Goal: Transaction & Acquisition: Purchase product/service

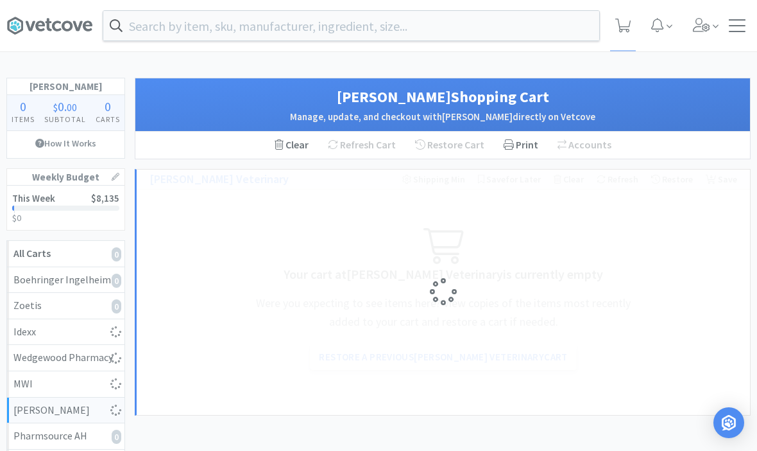
select select "2"
select select "6"
select select "3"
select select "1"
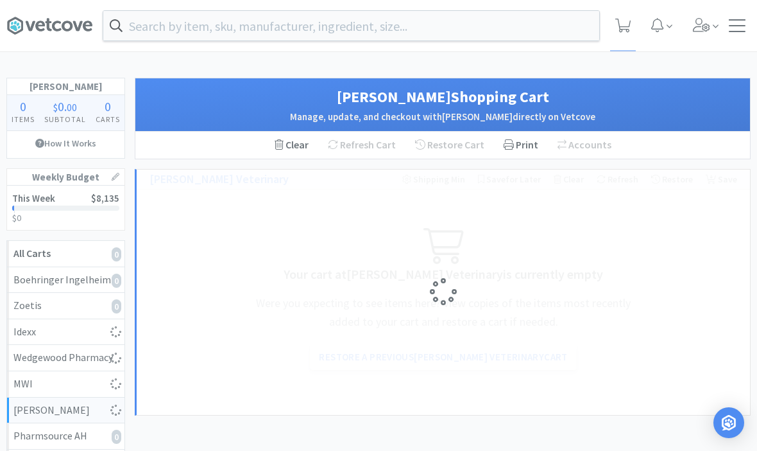
select select "1"
select select "2"
select select "3"
select select "1"
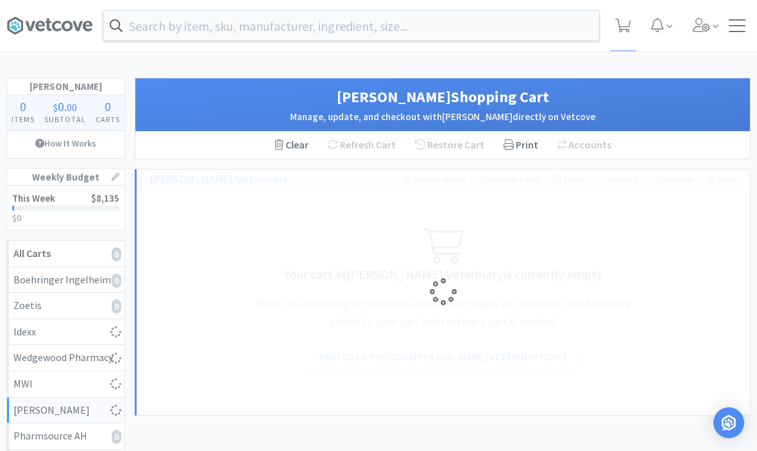
select select "2"
select select "1"
select select "3"
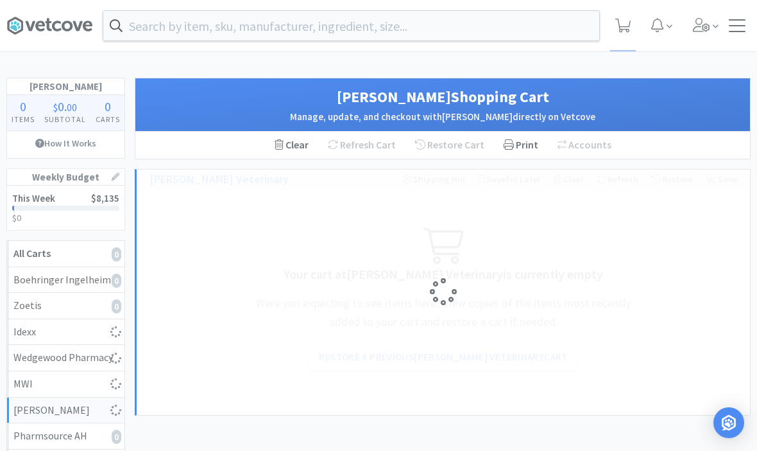
select select "1"
select select "2"
select select "1"
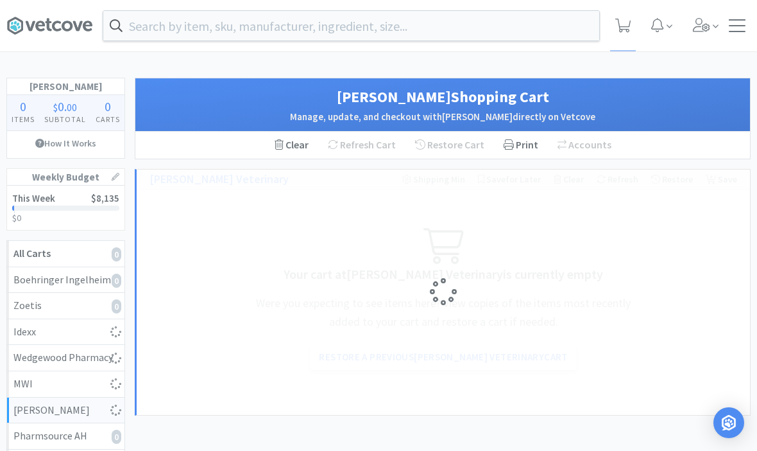
select select "1"
select select "3"
select select "5"
select select "3"
select select "1"
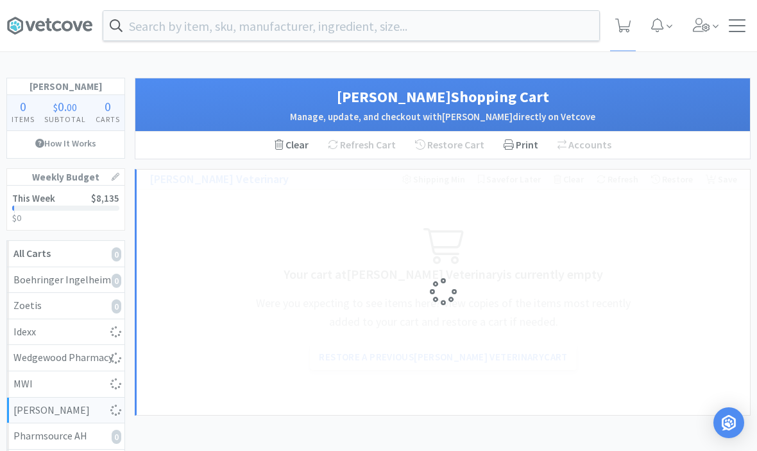
select select "2"
select select "1"
select select "2"
select select "3"
select select "2"
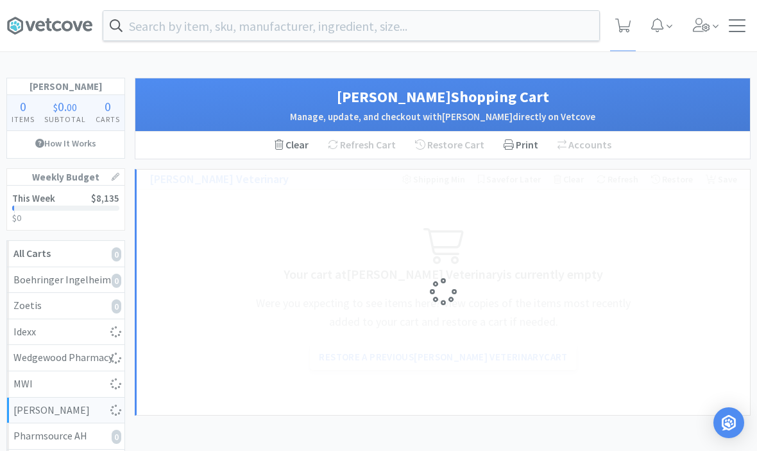
select select "2"
select select "1"
select select "2"
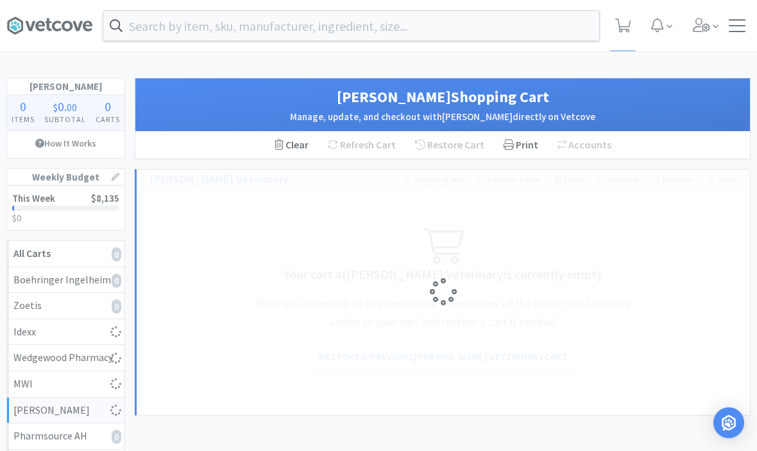
select select "1"
select select "2"
select select "1"
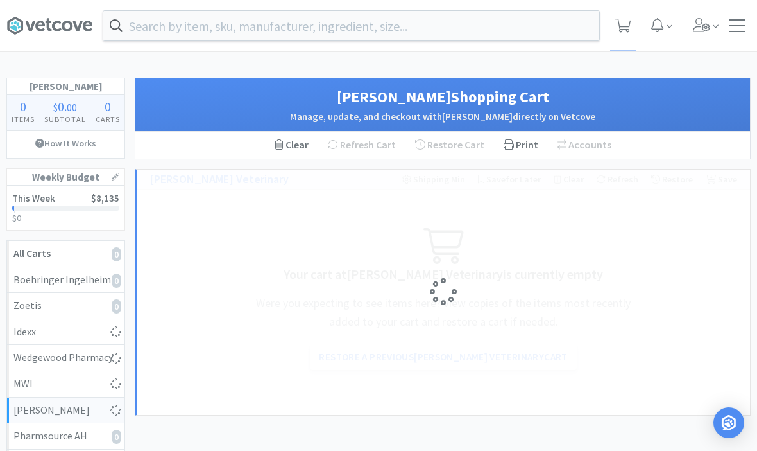
select select "2"
select select "3"
select select "4"
select select "1"
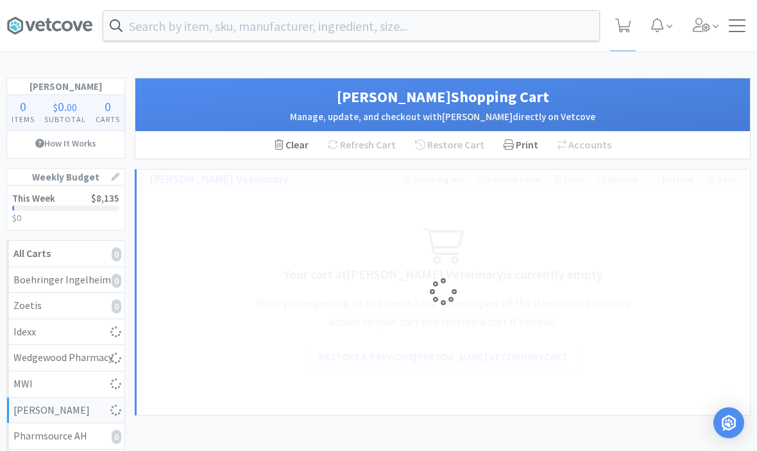
select select "1"
select select "2"
select select "5"
select select "1"
select select "3"
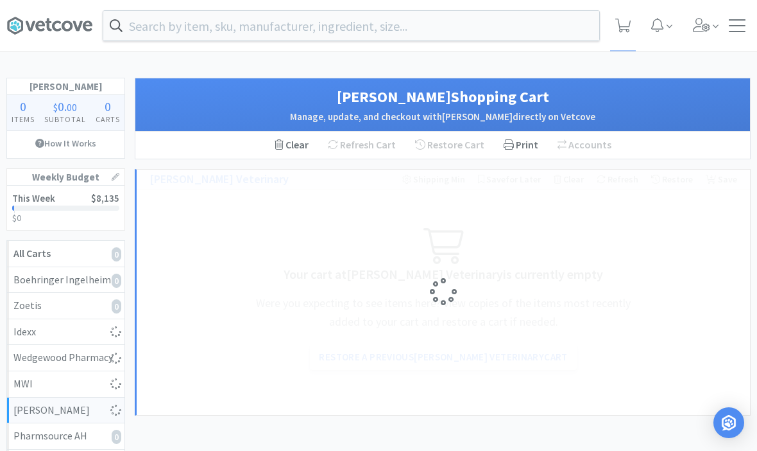
select select "1"
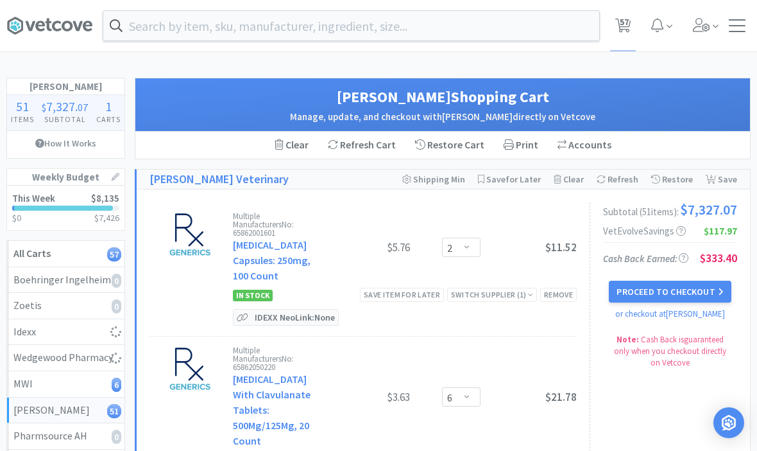
click at [82, 261] on link "All Carts 57" at bounding box center [65, 254] width 117 height 26
select select "1"
select select "2"
select select "1"
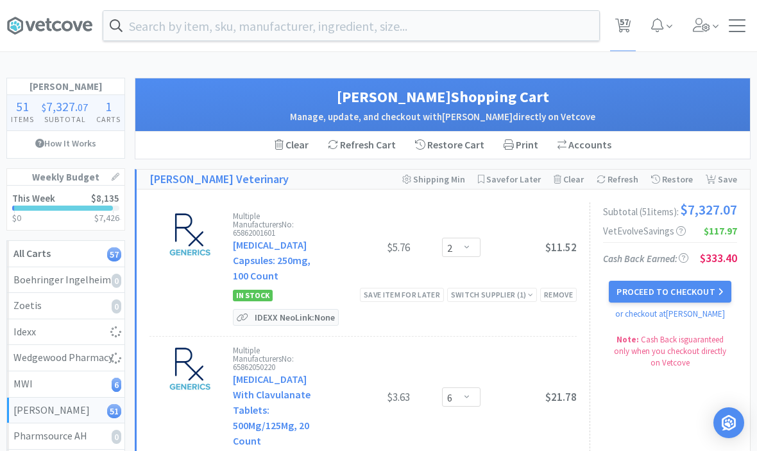
select select "2"
select select "3"
select select "2"
select select "6"
select select "3"
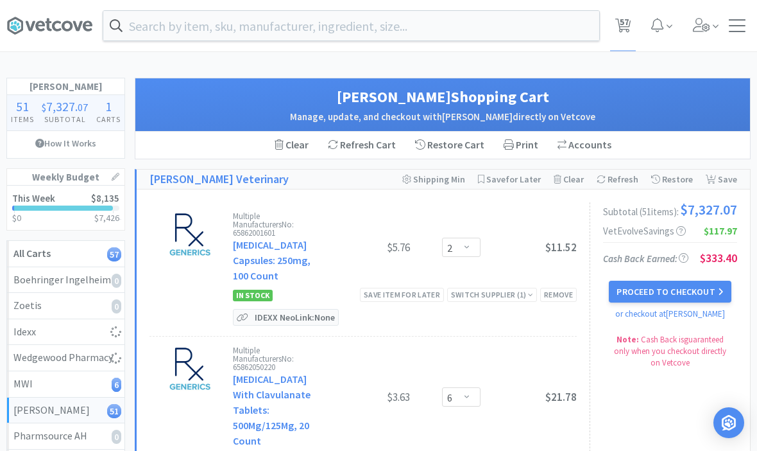
select select "1"
select select "2"
select select "3"
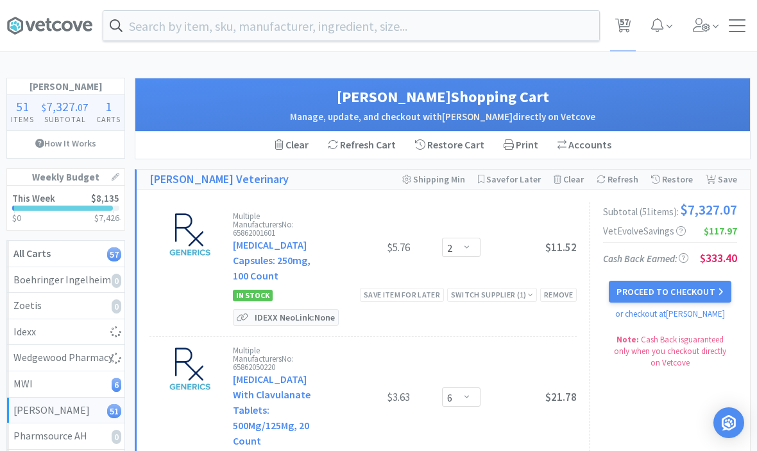
select select "1"
select select "2"
select select "1"
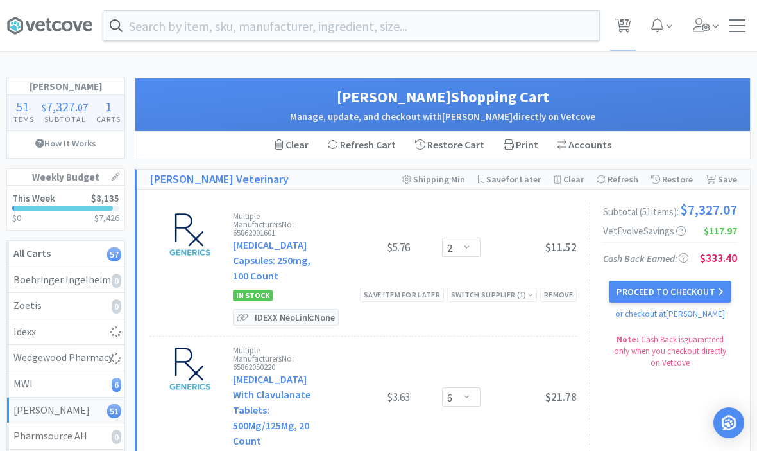
select select "1"
select select "3"
select select "1"
select select "2"
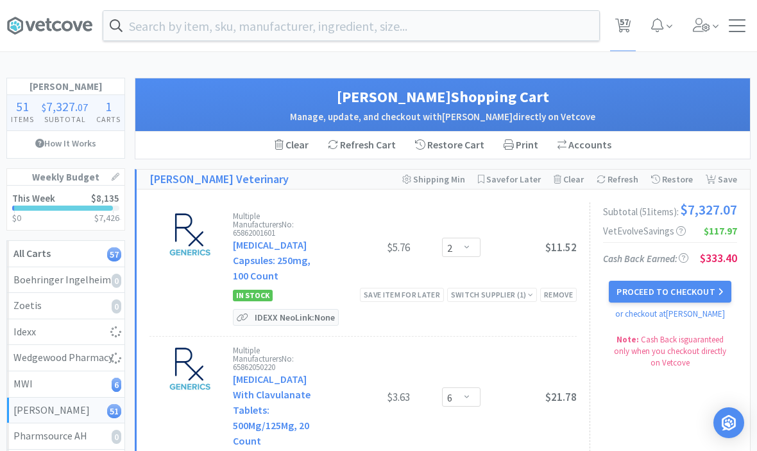
select select "1"
select select "3"
select select "5"
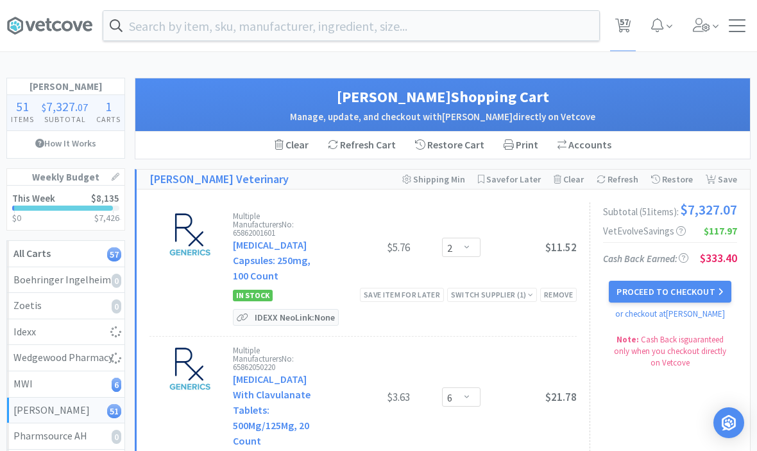
select select "3"
select select "1"
select select "2"
select select "1"
select select "2"
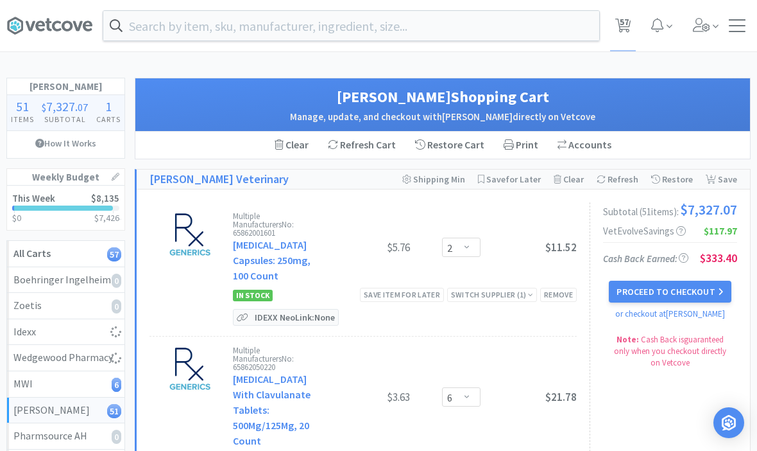
select select "3"
select select "2"
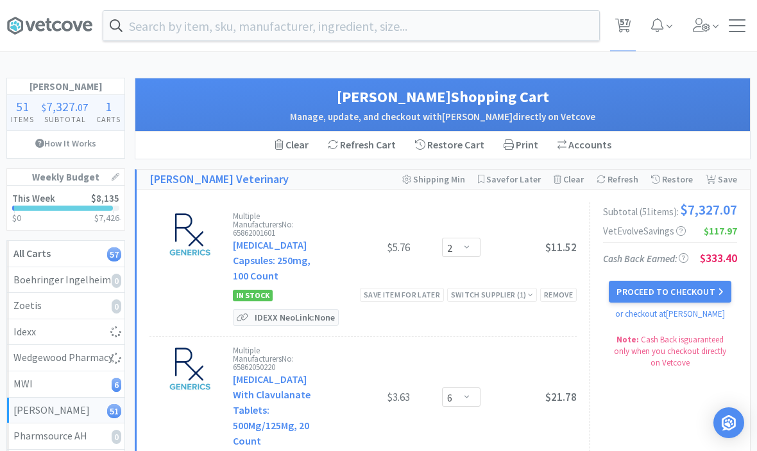
select select "1"
select select "2"
select select "1"
select select "2"
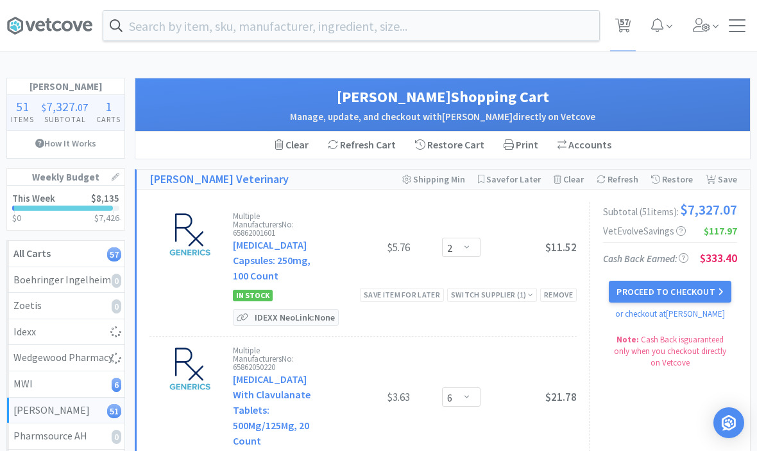
select select "1"
select select "2"
select select "3"
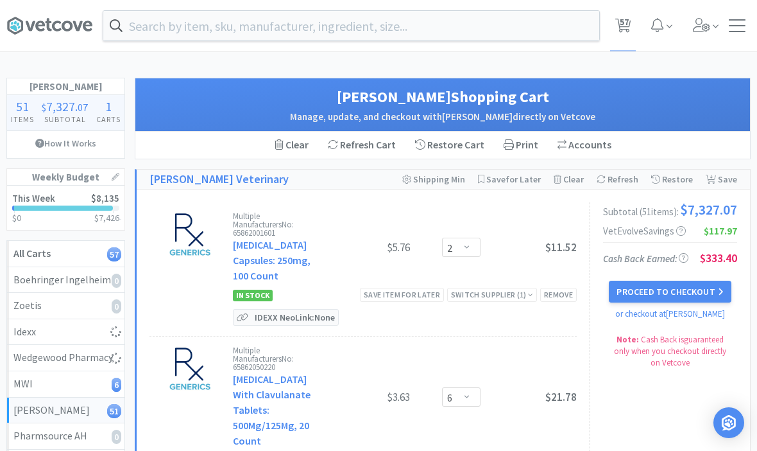
select select "4"
select select "1"
select select "2"
select select "5"
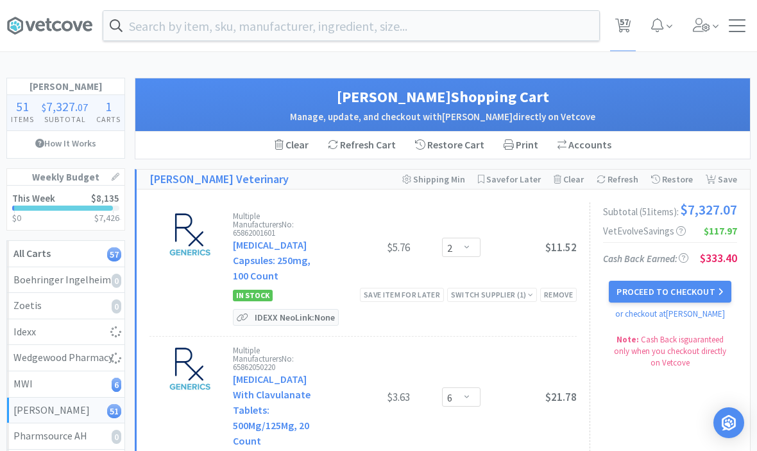
select select "1"
select select "3"
select select "1"
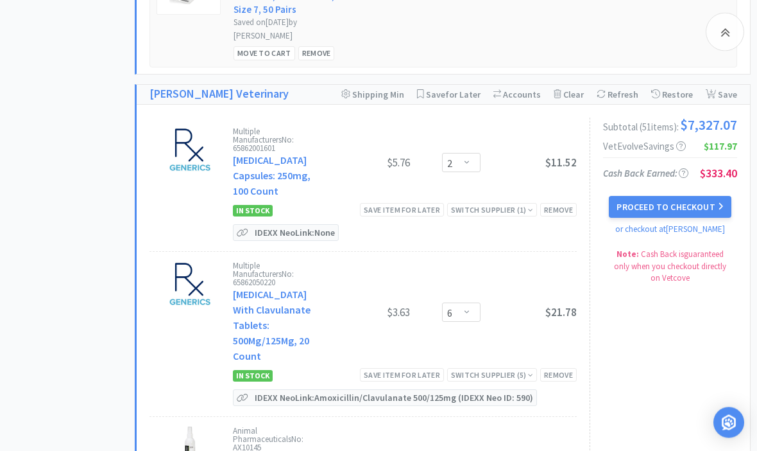
scroll to position [1434, 0]
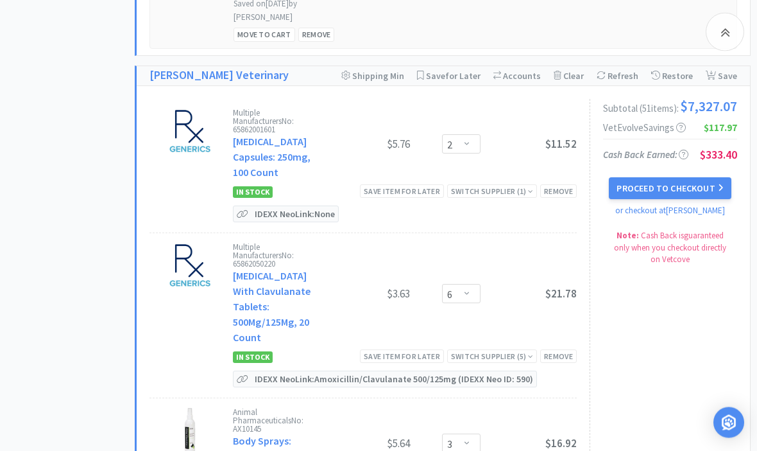
select select "1"
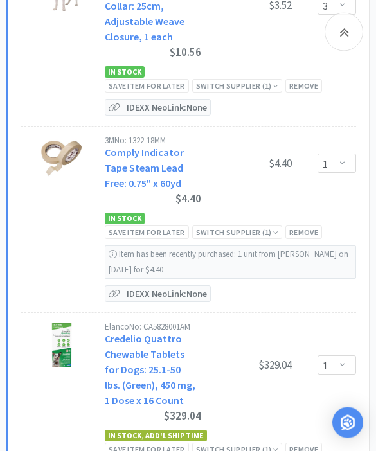
scroll to position [4543, 0]
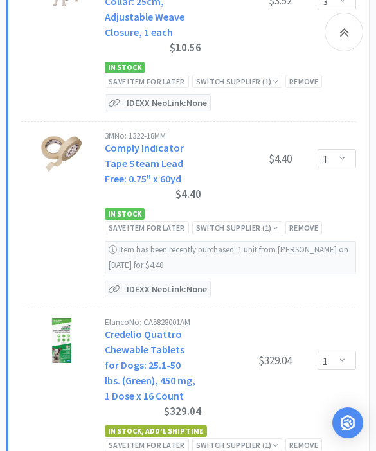
click at [315, 221] on div "Remove" at bounding box center [303, 227] width 37 height 13
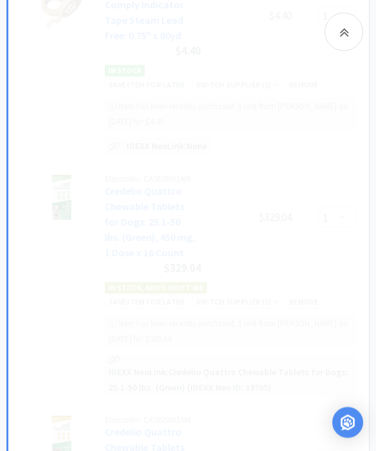
scroll to position [4686, 0]
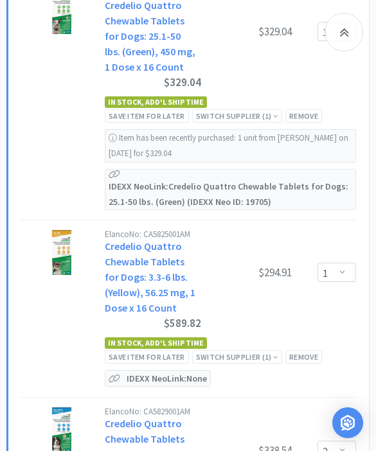
select select "2"
select select "1"
select select "3"
select select "1"
select select "2"
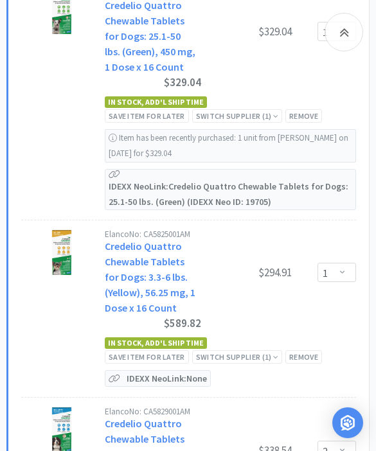
select select "1"
select select "3"
select select "5"
select select "3"
select select "1"
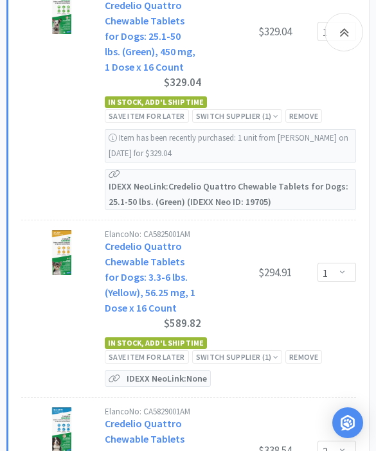
select select "2"
select select "1"
select select "2"
select select "3"
select select "2"
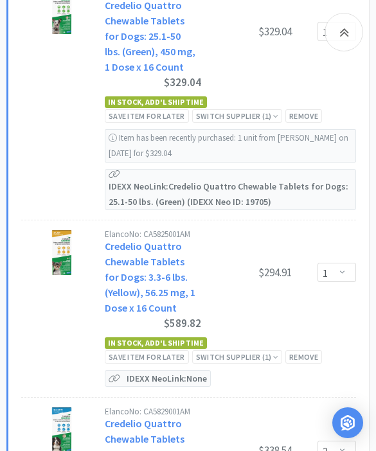
select select "1"
select select "2"
select select "1"
select select "2"
select select "1"
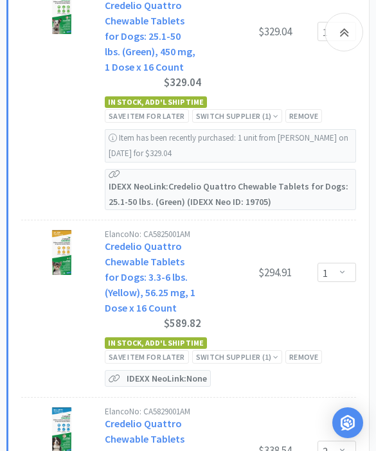
select select "2"
select select "3"
select select "4"
select select "1"
select select "2"
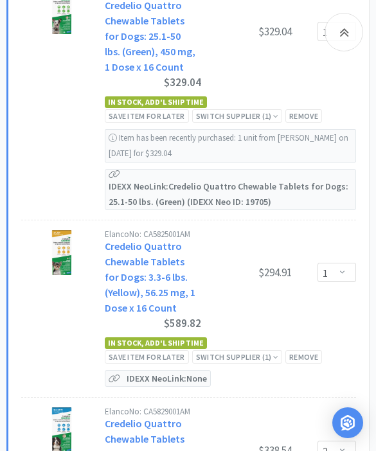
select select "5"
select select "1"
select select "3"
select select "1"
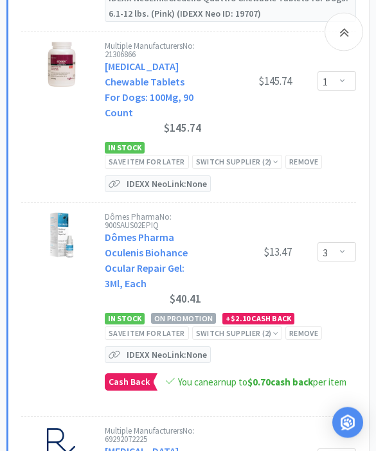
scroll to position [5535, 0]
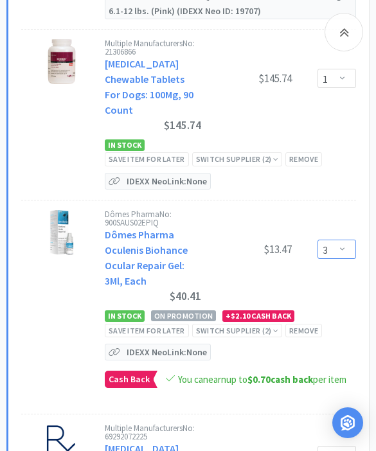
click at [340, 239] on select "Enter Quantity 1 2 3 4 5 6 7 8 9 10 11 12 13 14 15 16 17 18 19 20 Enter Quantity" at bounding box center [336, 248] width 39 height 19
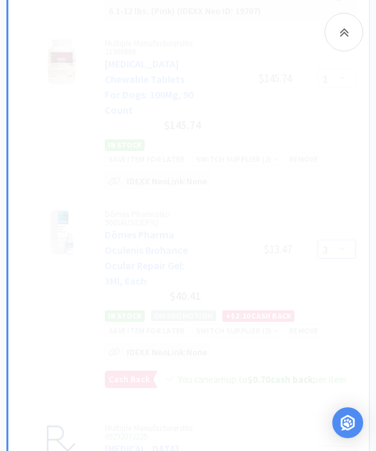
select select "2"
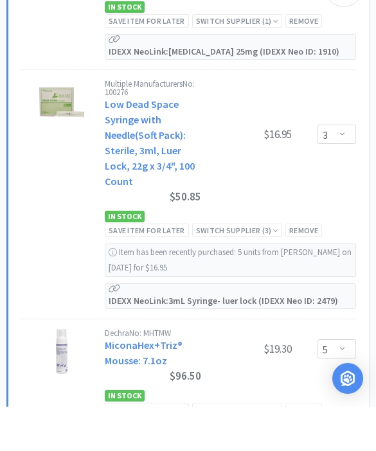
scroll to position [6899, 0]
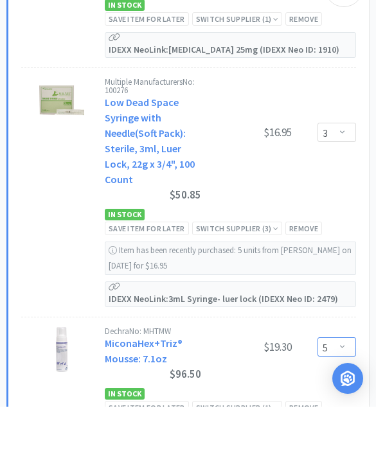
click at [334, 381] on select "Enter Quantity 1 2 3 4 5 6 7 8 9 10 11 12 13 14 15 16 17 18 19 20 Enter Quantity" at bounding box center [336, 390] width 39 height 19
click at [343, 381] on select "Enter Quantity 1 2 3 4 5 6 7 8 9 10 11 12 13 14 15 16 17 18 19 20 Enter Quantity" at bounding box center [336, 390] width 39 height 19
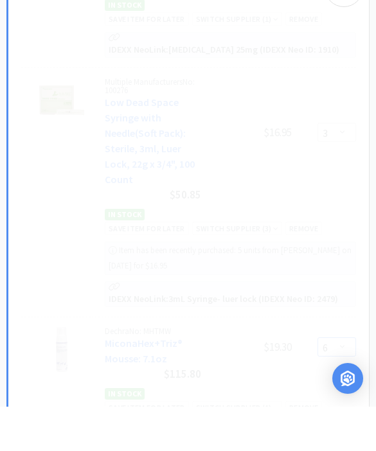
select select "3"
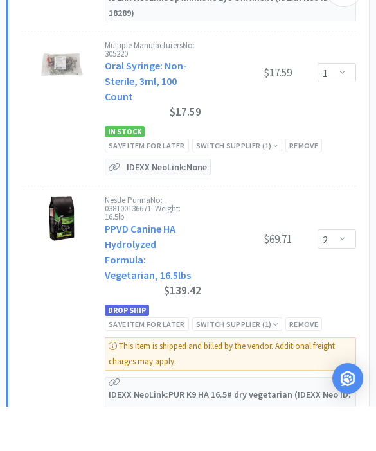
scroll to position [9440, 0]
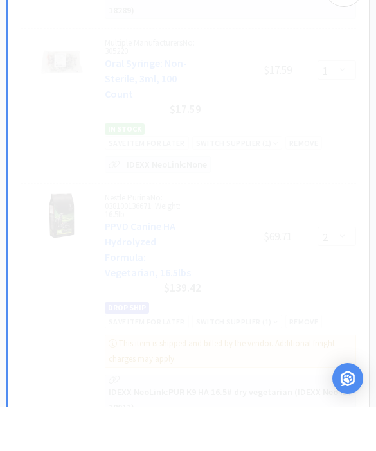
select select "2"
select select "3"
select select "4"
select select "1"
select select "2"
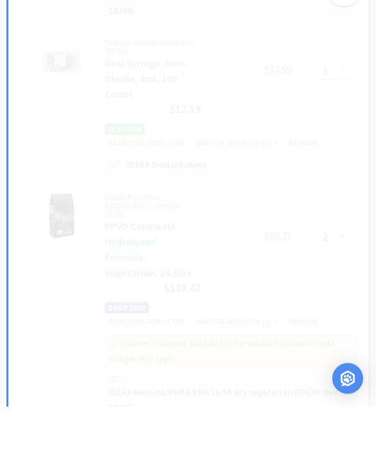
select select "5"
select select "1"
select select "3"
select select "1"
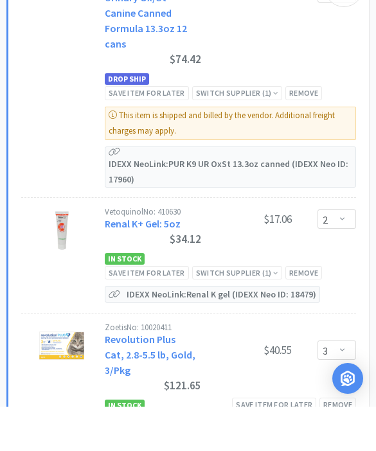
scroll to position [10217, 0]
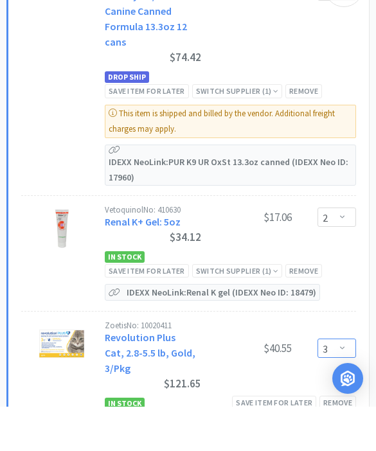
click at [340, 383] on select "Enter Quantity 1 2 3 4 5 6 7 8 9 10 11 12 13 14 15 16 17 18 19 20 Enter Quantity" at bounding box center [336, 392] width 39 height 19
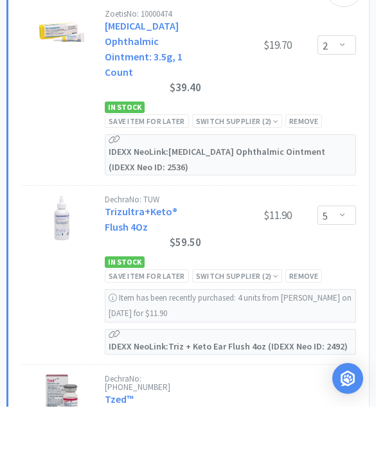
scroll to position [11322, 0]
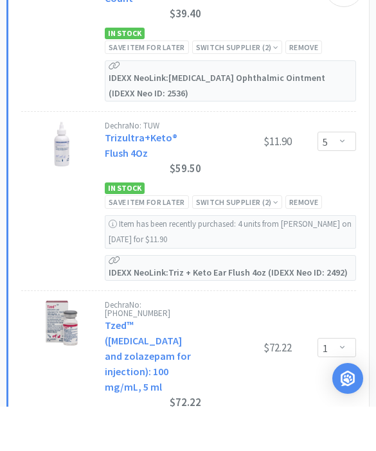
select select "2"
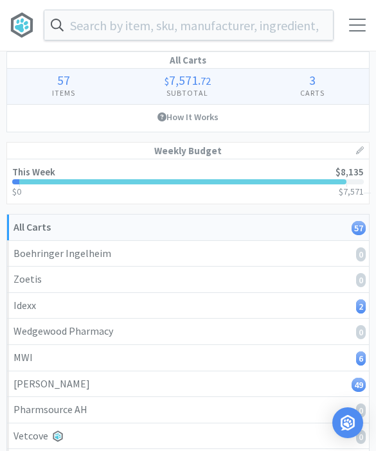
scroll to position [0, 0]
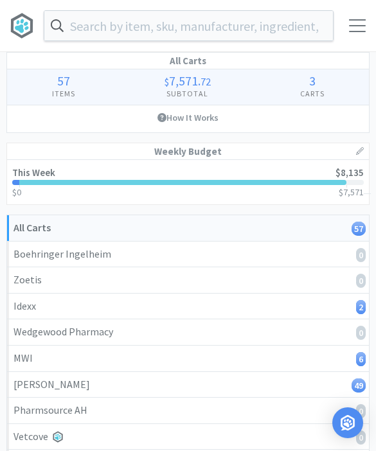
click at [359, 25] on div at bounding box center [357, 25] width 17 height 13
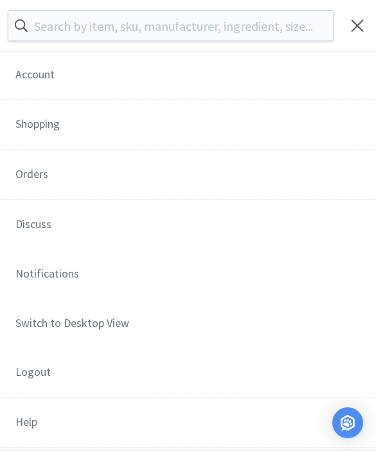
scroll to position [173, 0]
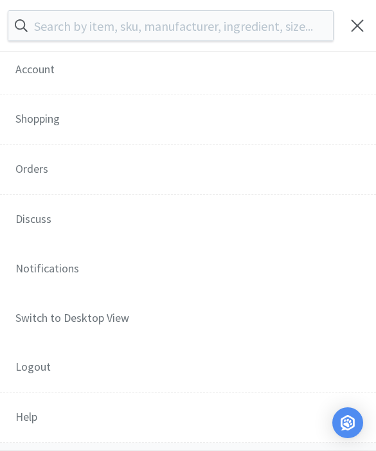
click at [131, 166] on span "Orders" at bounding box center [188, 169] width 376 height 51
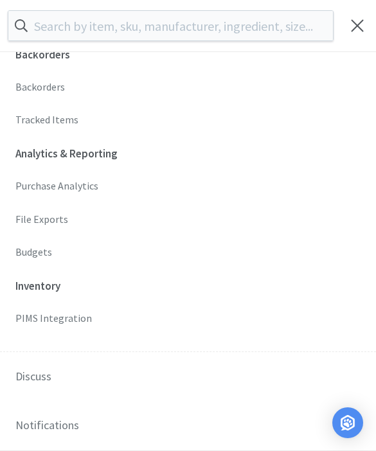
scroll to position [515, 0]
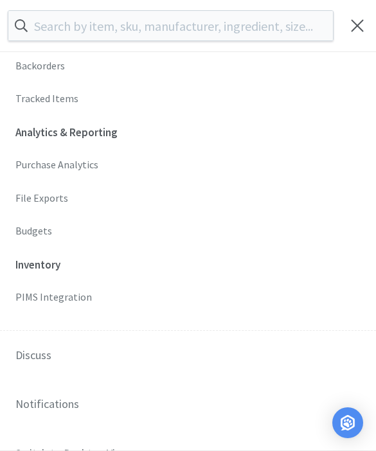
click at [57, 229] on p "Budgets" at bounding box center [187, 231] width 345 height 17
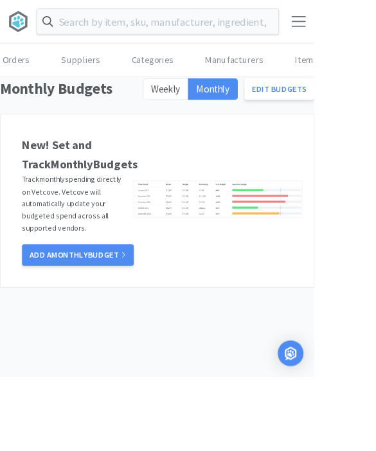
click at [337, 102] on link "Edit Budgets" at bounding box center [334, 107] width 84 height 26
click at [205, 100] on span "Weekly" at bounding box center [198, 106] width 34 height 15
click at [181, 110] on input "Weekly" at bounding box center [181, 110] width 0 height 0
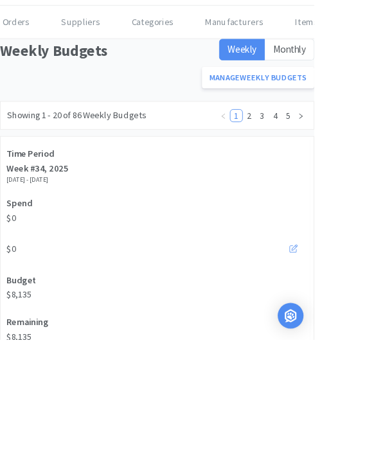
click at [359, 331] on button at bounding box center [352, 344] width 30 height 26
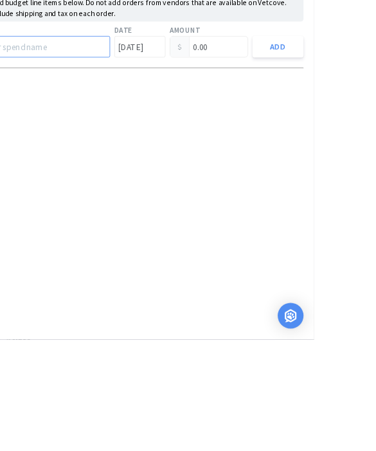
click at [132, 88] on input "text" at bounding box center [51, 101] width 160 height 26
type input "Royal canin"
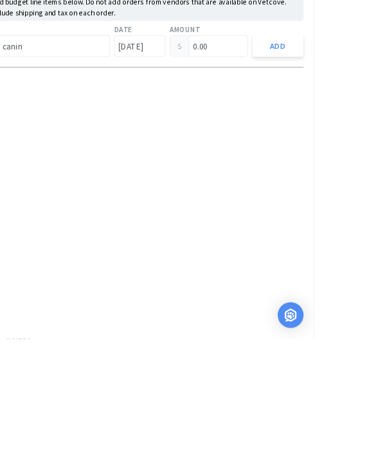
click at [297, 89] on input "0.00" at bounding box center [249, 101] width 93 height 24
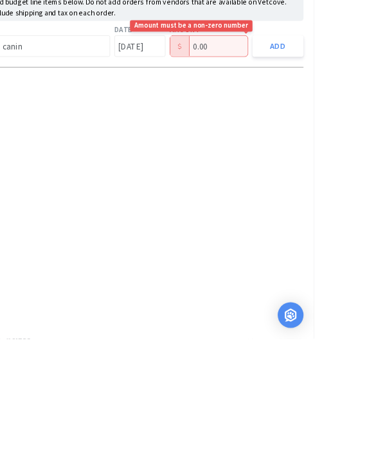
scroll to position [46, 0]
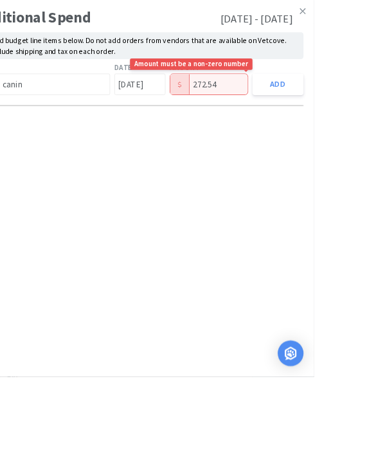
type input "272.54"
click at [347, 241] on div "Additional Spend [DATE] - [DATE] Add budget line items below. Do not add orders…" at bounding box center [166, 225] width 417 height 451
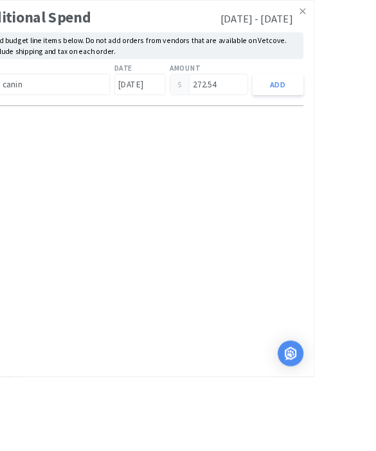
click at [363, 103] on button "Add" at bounding box center [332, 101] width 61 height 26
type input "0.00"
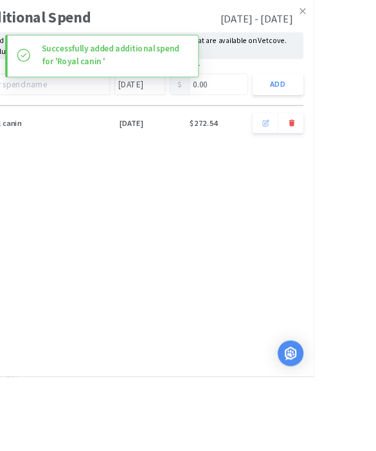
click at [365, 19] on icon at bounding box center [361, 14] width 7 height 12
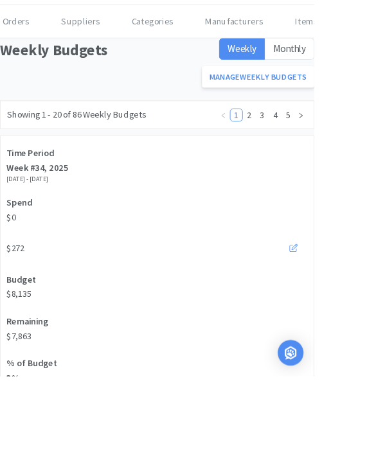
click at [35, 21] on link "Orders" at bounding box center [19, 26] width 38 height 39
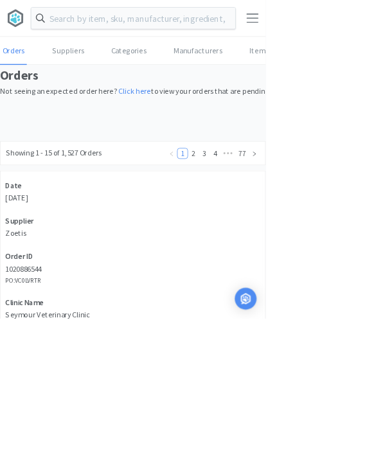
click at [358, 28] on body "Orders Shopping Discuss Discuss 57 57 Orders Suppliers Categories Manufacturers…" at bounding box center [188, 225] width 376 height 451
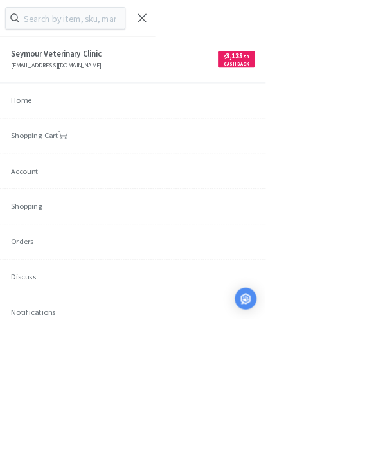
click at [295, 183] on link "Shopping Cart" at bounding box center [188, 193] width 376 height 51
select select "1"
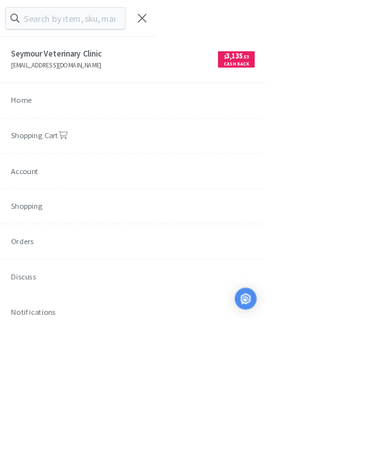
select select "2"
select select "1"
select select "2"
select select "3"
select select "2"
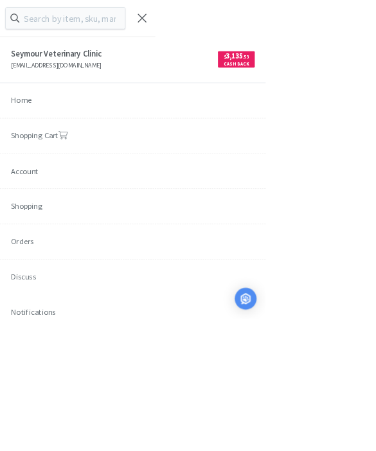
select select "6"
select select "3"
select select "1"
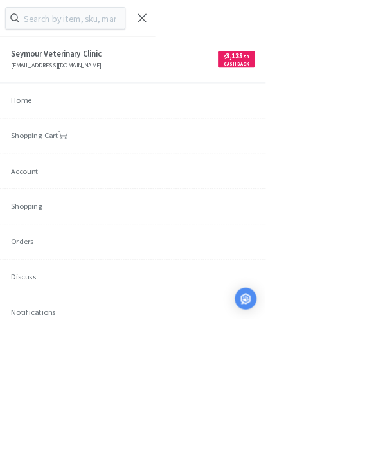
select select "2"
select select "3"
select select "1"
select select "2"
select select "1"
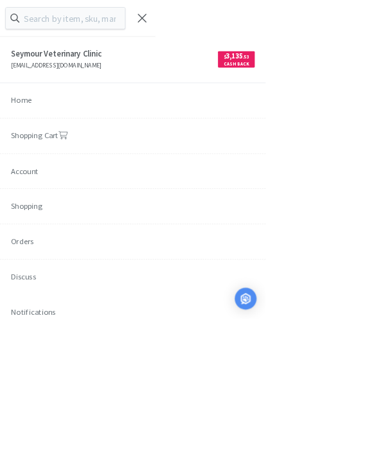
select select "1"
select select "2"
select select "1"
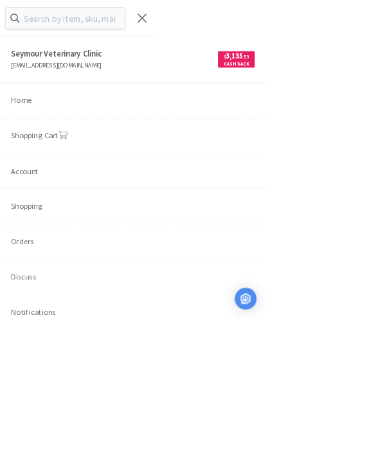
select select "2"
select select "1"
select select "3"
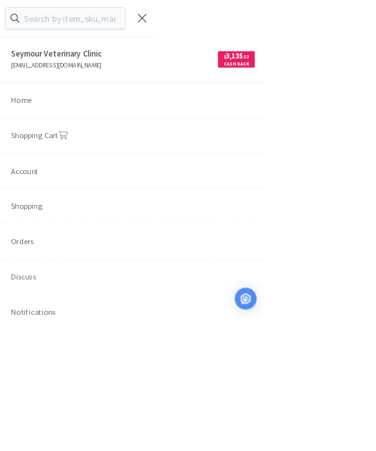
select select "3"
select select "1"
select select "2"
select select "1"
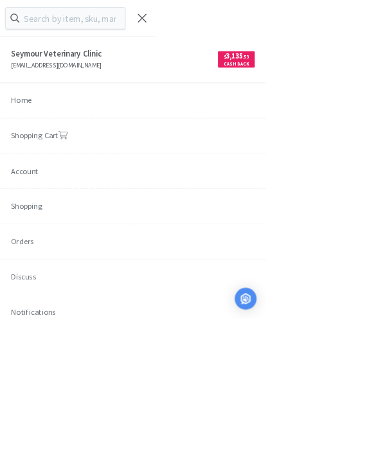
select select "2"
select select "3"
select select "2"
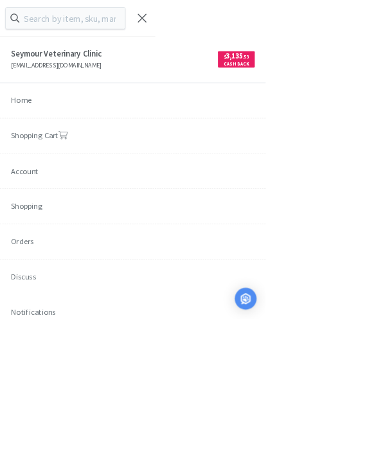
select select "2"
select select "1"
select select "2"
select select "1"
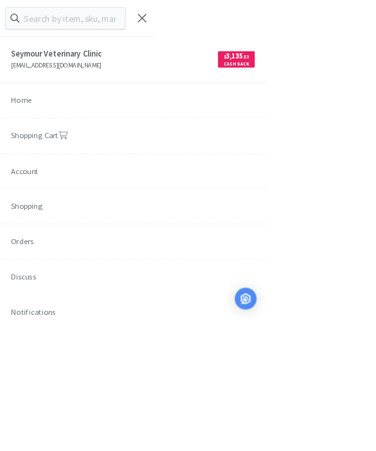
select select "2"
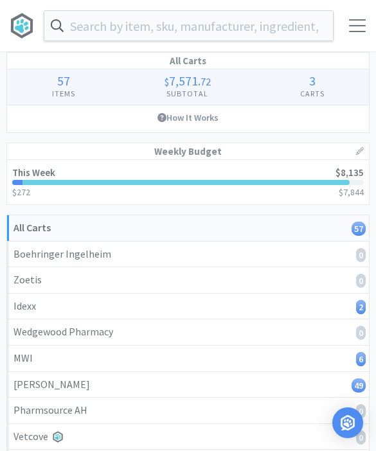
click at [282, 24] on input "text" at bounding box center [188, 26] width 288 height 30
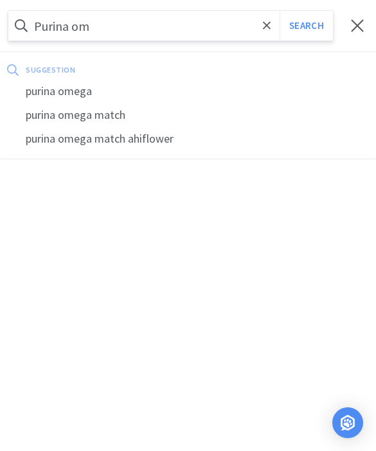
click at [306, 26] on button "Search" at bounding box center [305, 26] width 53 height 30
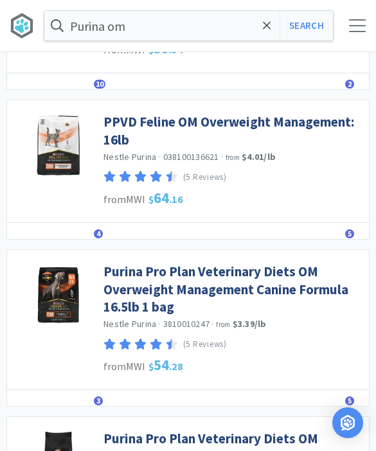
scroll to position [494, 0]
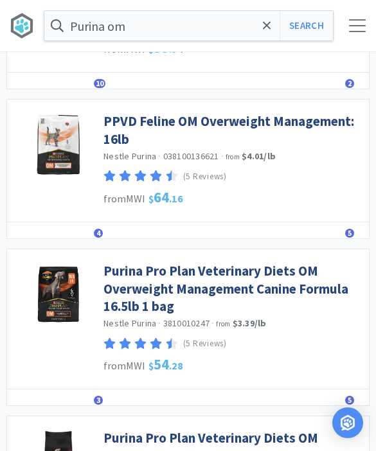
click at [222, 280] on link "Purina Pro Plan Veterinary Diets OM Overweight Management Canine Formula 16.5lb…" at bounding box center [232, 288] width 259 height 53
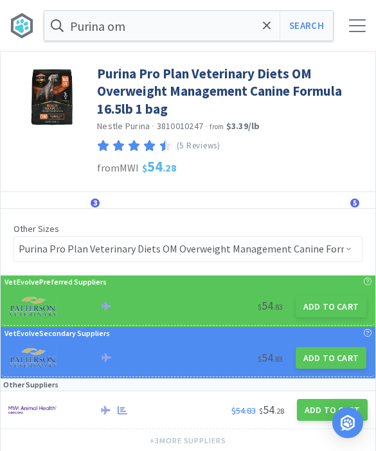
scroll to position [22, 0]
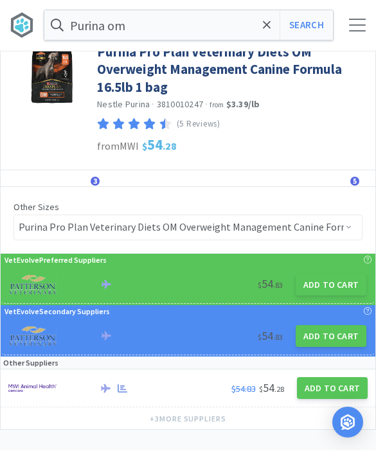
click at [346, 278] on button "Add to Cart" at bounding box center [330, 285] width 71 height 22
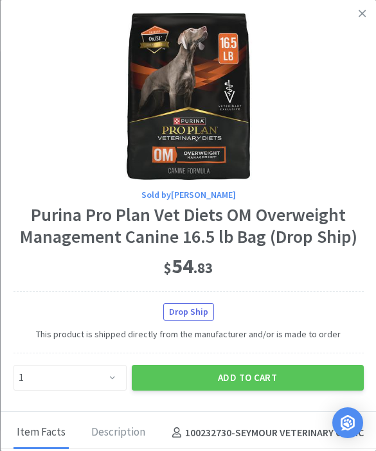
click at [269, 370] on button "Add to Cart" at bounding box center [247, 378] width 232 height 26
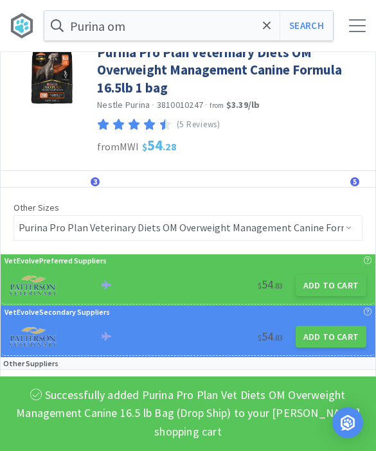
click at [276, 23] on input "Purina om" at bounding box center [188, 26] width 288 height 30
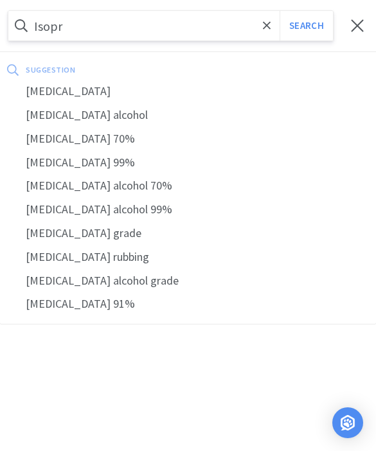
click at [108, 98] on div "[MEDICAL_DATA]" at bounding box center [188, 92] width 376 height 24
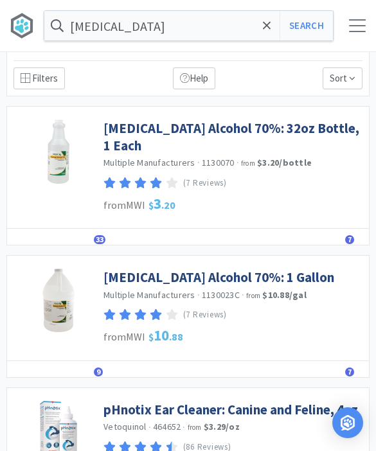
click at [243, 128] on link "[MEDICAL_DATA] Alcohol 70%: 32oz Bottle, 1 Each" at bounding box center [232, 136] width 259 height 35
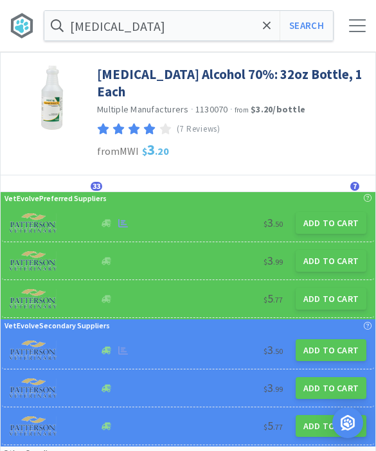
click at [340, 212] on button "Add to Cart" at bounding box center [330, 223] width 71 height 22
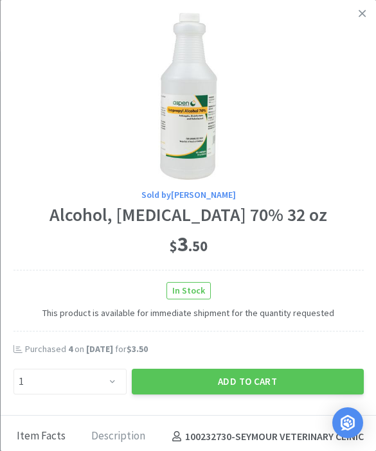
click at [99, 401] on div "Sold by [PERSON_NAME], [MEDICAL_DATA] 70% 32 oz $ 3 . 50 In Stock This product …" at bounding box center [188, 207] width 376 height 415
click at [93, 404] on div "Sold by [PERSON_NAME], [MEDICAL_DATA] 70% 32 oz $ 3 . 50 In Stock This product …" at bounding box center [188, 207] width 376 height 415
click at [107, 390] on select "Enter Quantity 1 2 3 4 5 6 7 8 9 10 11 12 13 14 15 16 17 18 19 20 Enter Quantity" at bounding box center [69, 381] width 113 height 26
click at [229, 402] on div "Sold by [PERSON_NAME], [MEDICAL_DATA] 70% 32 oz $ 3 . 50 In Stock This product …" at bounding box center [188, 207] width 376 height 415
click at [259, 390] on button "Add to Cart" at bounding box center [247, 381] width 232 height 26
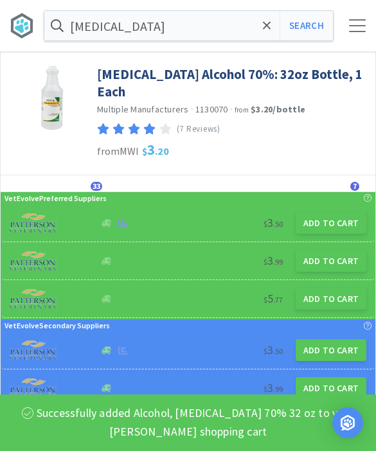
click at [367, 50] on div "[MEDICAL_DATA] Search Orders Shopping Discuss Discuss 59 59" at bounding box center [188, 25] width 376 height 51
click at [359, 43] on div "[MEDICAL_DATA] Search Orders Shopping Discuss Discuss 59 59" at bounding box center [188, 25] width 376 height 51
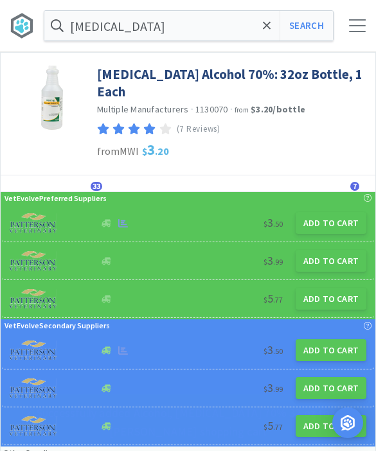
click at [354, 51] on div "[MEDICAL_DATA] Search Orders Shopping Discuss Discuss 59 59" at bounding box center [188, 25] width 376 height 51
click at [361, 46] on div "[MEDICAL_DATA] Search Orders Shopping Discuss Discuss 59 59" at bounding box center [188, 25] width 376 height 51
click at [362, 33] on div "[MEDICAL_DATA] Search Orders Shopping Discuss Discuss 59 59" at bounding box center [188, 25] width 376 height 51
click at [345, 52] on div "[MEDICAL_DATA] Alcohol 70%: 32oz Bottle, 1 Each Multiple Manufacturers · 113007…" at bounding box center [188, 323] width 376 height 543
click at [354, 46] on div "[MEDICAL_DATA] Search Orders Shopping Discuss Discuss 59 59" at bounding box center [188, 25] width 376 height 51
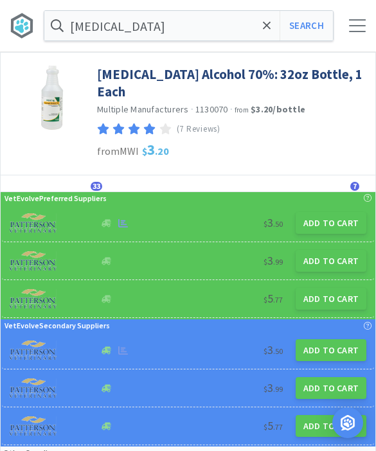
click at [347, 66] on link "[MEDICAL_DATA] Alcohol 70%: 32oz Bottle, 1 Each" at bounding box center [233, 82] width 272 height 35
click at [359, 38] on div "[MEDICAL_DATA] Search Orders Shopping Discuss Discuss 59 59" at bounding box center [188, 25] width 376 height 51
click at [354, 47] on div "[MEDICAL_DATA] Search Orders Shopping Discuss Discuss 59 59" at bounding box center [188, 25] width 376 height 51
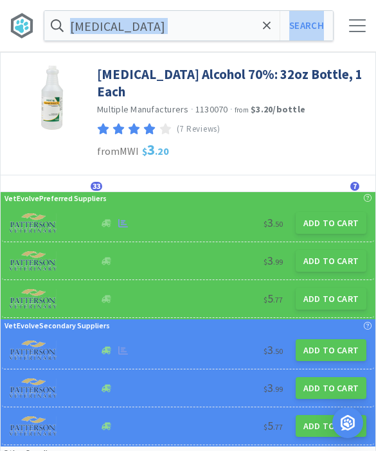
click at [359, 62] on div "[MEDICAL_DATA] Alcohol 70%: 32oz Bottle, 1 Each Multiple Manufacturers · 113007…" at bounding box center [233, 98] width 272 height 79
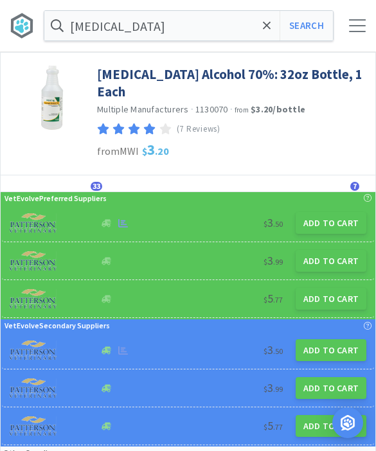
click at [352, 30] on div at bounding box center [357, 25] width 17 height 13
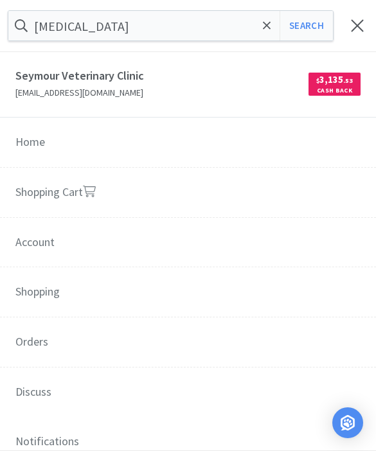
click at [119, 182] on link "Shopping Cart" at bounding box center [188, 193] width 376 height 51
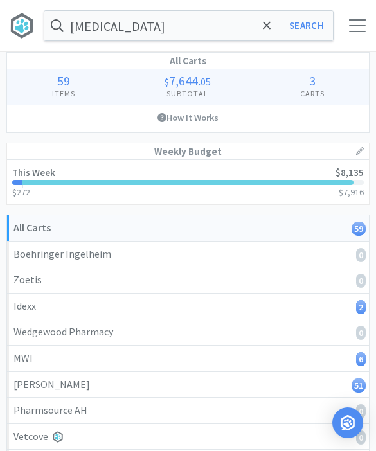
click at [260, 26] on span at bounding box center [266, 25] width 15 height 27
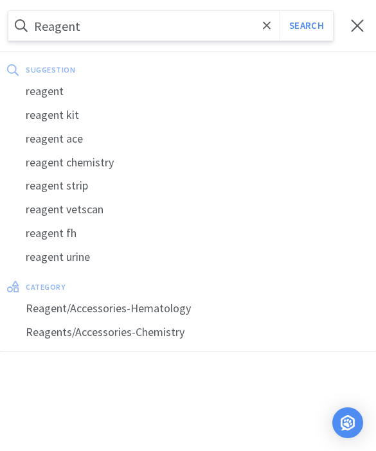
click at [73, 115] on div "reagent kit" at bounding box center [188, 115] width 376 height 24
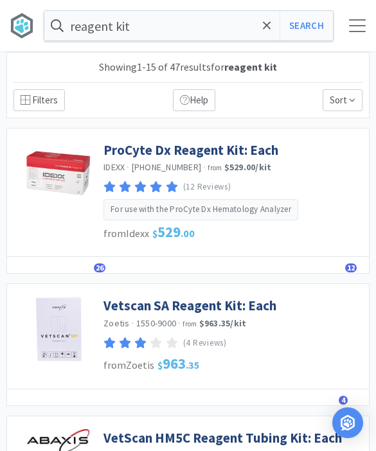
click at [196, 153] on link "ProCyte Dx Reagent Kit: Each" at bounding box center [190, 149] width 175 height 17
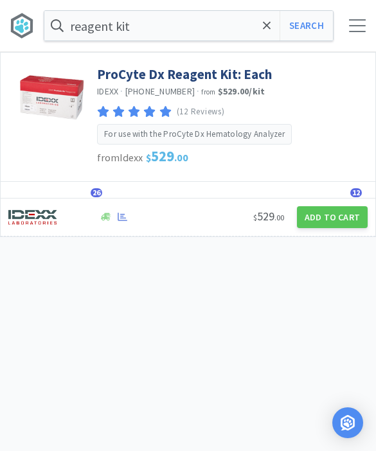
click at [335, 206] on button "Add to Cart" at bounding box center [332, 217] width 71 height 22
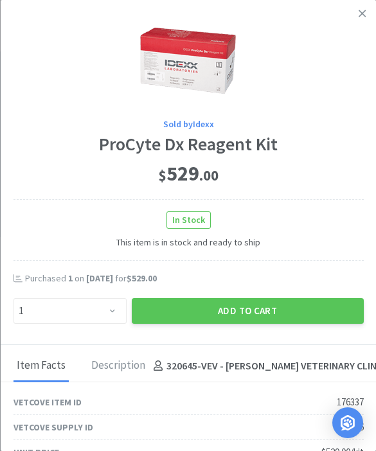
click at [245, 303] on button "Add to Cart" at bounding box center [247, 311] width 232 height 26
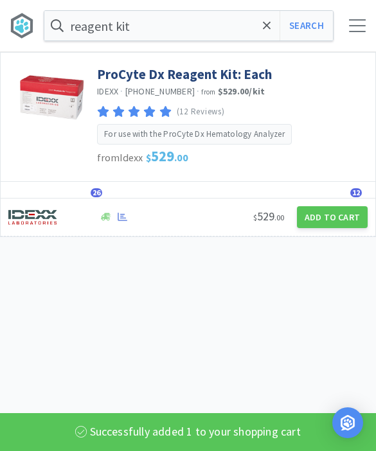
click at [352, 18] on div "reagent kit Search Orders Shopping Discuss Discuss 60 60" at bounding box center [188, 25] width 376 height 51
click at [349, 26] on div at bounding box center [357, 25] width 17 height 13
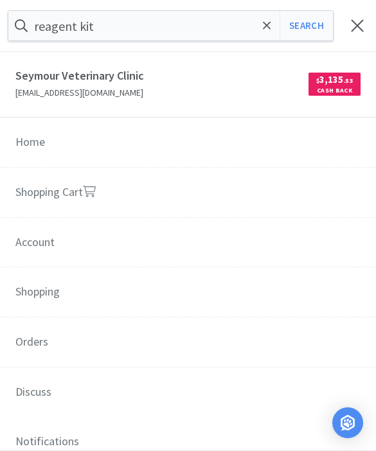
click at [212, 203] on link "Shopping Cart" at bounding box center [188, 193] width 376 height 51
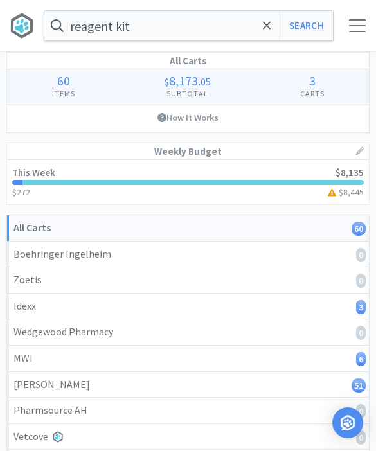
click at [272, 84] on h3 "3" at bounding box center [312, 80] width 114 height 13
click at [267, 16] on span at bounding box center [266, 25] width 15 height 27
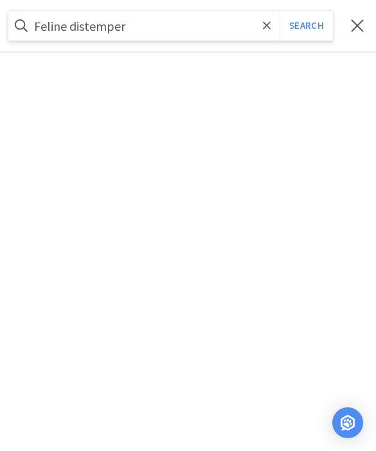
click at [306, 26] on button "Search" at bounding box center [305, 26] width 53 height 30
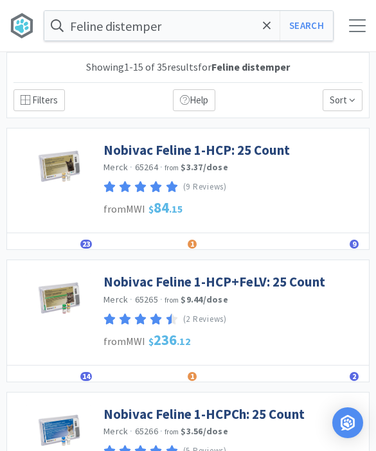
click at [359, 31] on span at bounding box center [357, 31] width 17 height 1
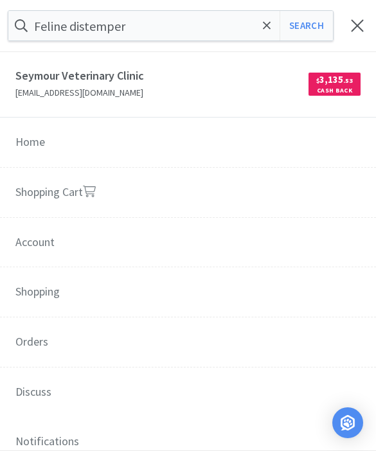
click at [261, 187] on link "Shopping Cart" at bounding box center [188, 193] width 376 height 51
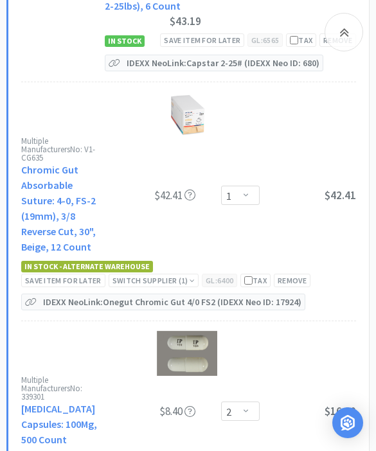
scroll to position [1553, 0]
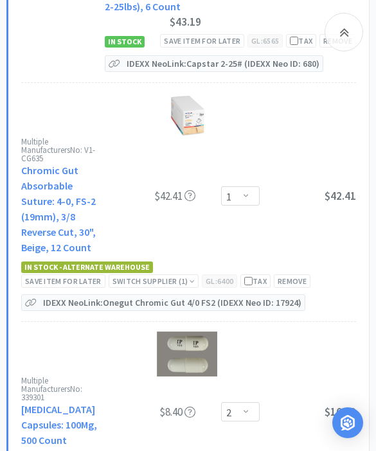
click at [78, 274] on div "Save item for later" at bounding box center [63, 280] width 84 height 13
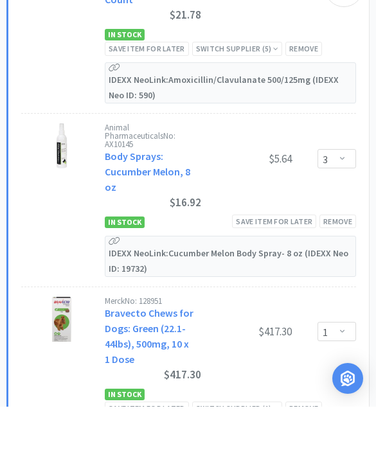
scroll to position [3392, 0]
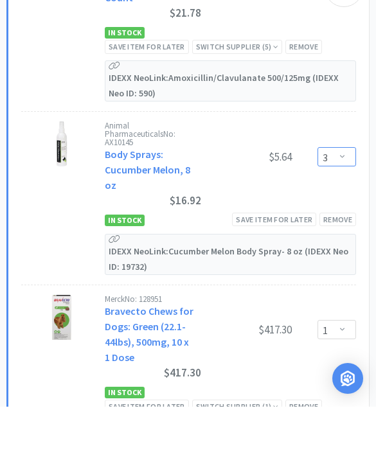
click at [337, 191] on select "Enter Quantity 1 2 3 4 5 6 7 8 9 10 11 12 13 14 15 16 17 18 19 20 Enter Quantity" at bounding box center [336, 200] width 39 height 19
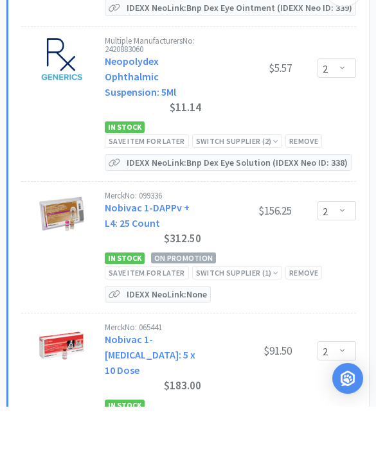
scroll to position [8573, 0]
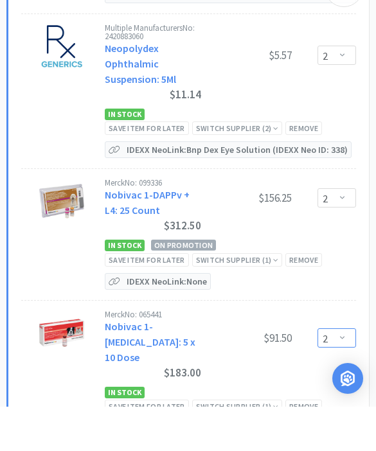
click at [347, 372] on select "Enter Quantity 1 2 3 4 5 6 7 8 9 10 11 12 13 14 15 16 17 18 19 20 Enter Quantity" at bounding box center [336, 381] width 39 height 19
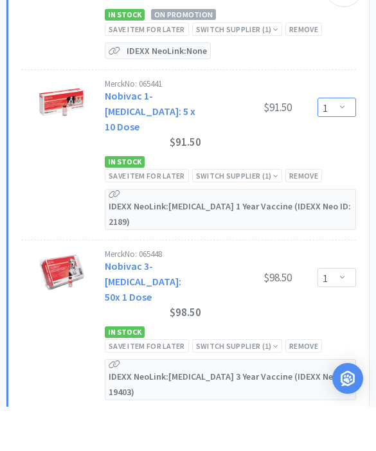
scroll to position [8806, 0]
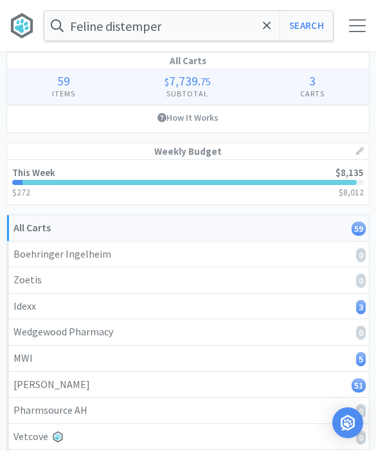
scroll to position [0, 0]
click at [272, 30] on span at bounding box center [266, 25] width 15 height 27
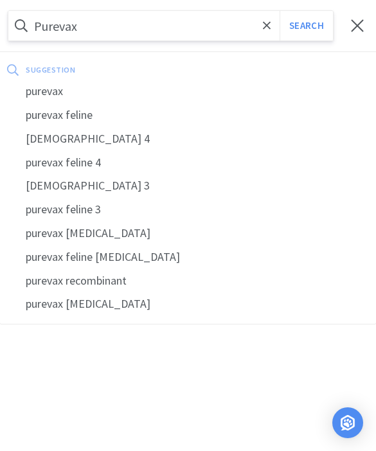
click at [130, 87] on div "purevax" at bounding box center [188, 92] width 376 height 24
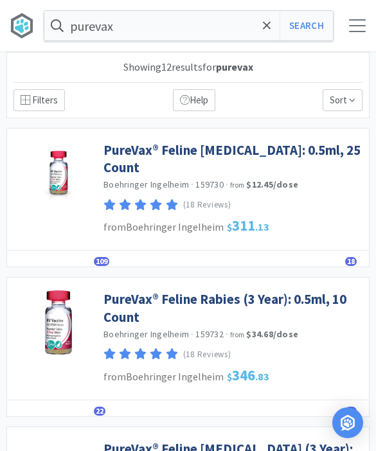
click at [318, 142] on link "PureVax® Feline [MEDICAL_DATA]: 0.5ml, 25 Count" at bounding box center [232, 158] width 259 height 35
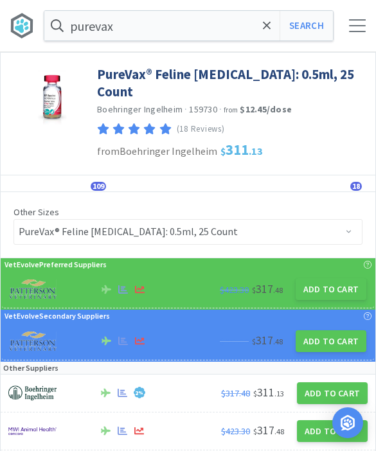
click at [344, 278] on button "Add to Cart" at bounding box center [330, 289] width 71 height 22
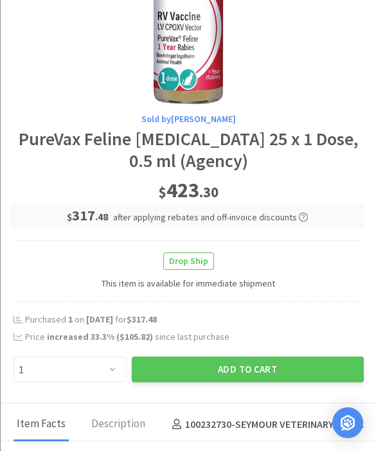
scroll to position [92, 0]
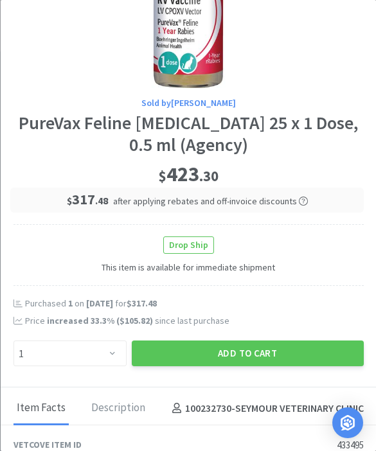
click at [270, 345] on button "Add to Cart" at bounding box center [247, 353] width 232 height 26
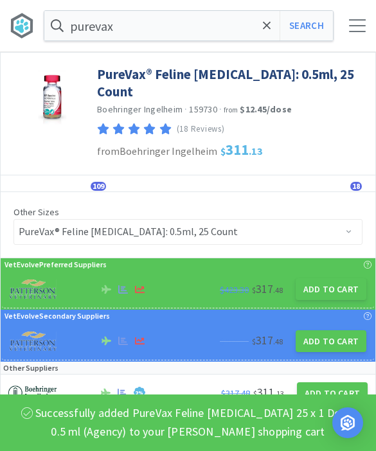
click at [356, 24] on div at bounding box center [357, 25] width 17 height 13
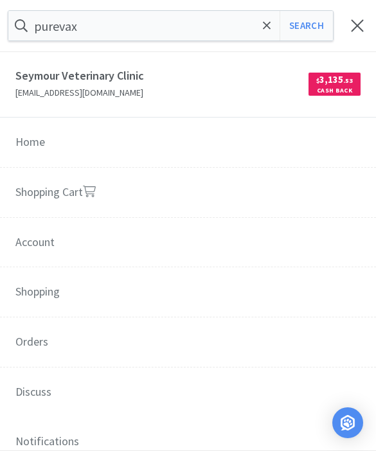
click at [259, 189] on link "Shopping Cart" at bounding box center [188, 193] width 376 height 51
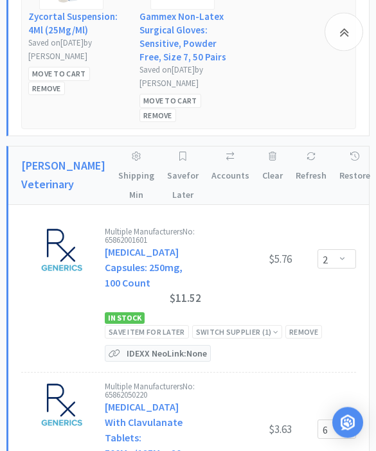
scroll to position [2932, 0]
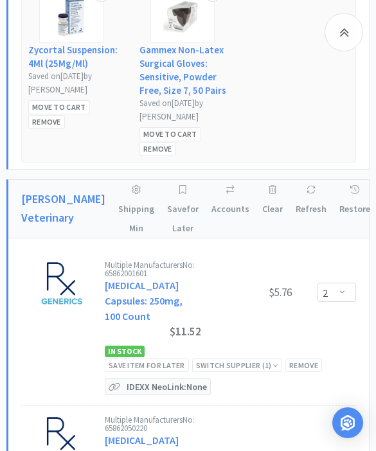
click at [345, 35] on icon at bounding box center [344, 31] width 10 height 15
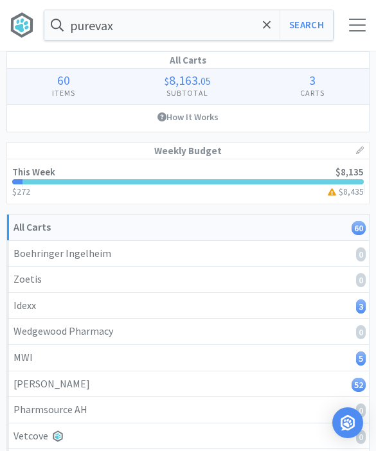
scroll to position [0, 0]
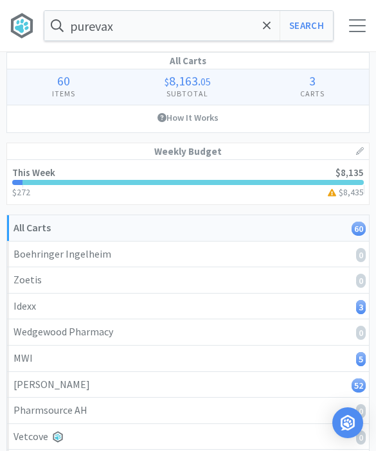
click at [274, 35] on input "purevax" at bounding box center [188, 26] width 288 height 30
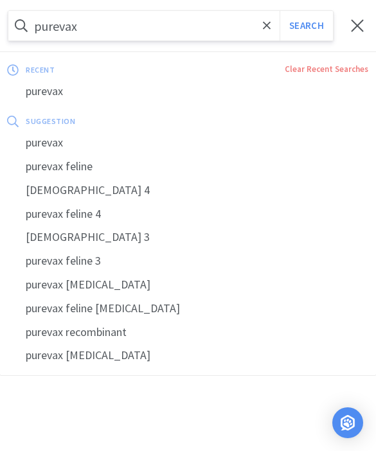
scroll to position [1, 0]
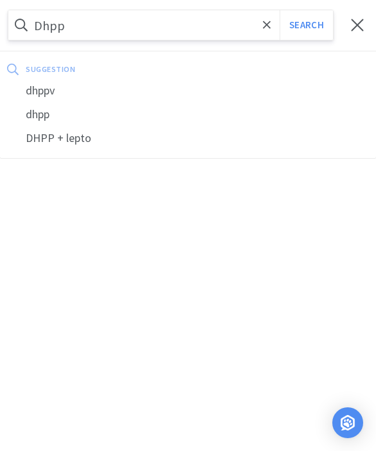
click at [306, 25] on button "Search" at bounding box center [305, 25] width 53 height 30
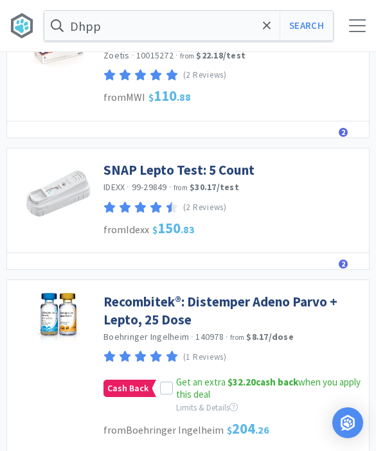
scroll to position [2172, 0]
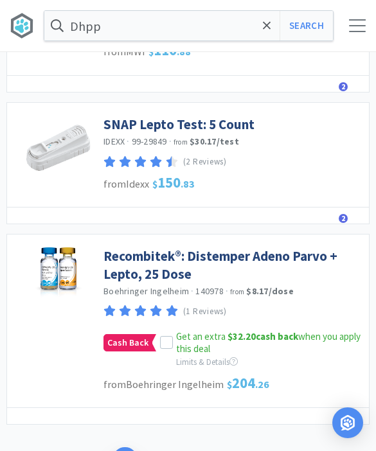
click at [269, 24] on icon at bounding box center [267, 25] width 8 height 13
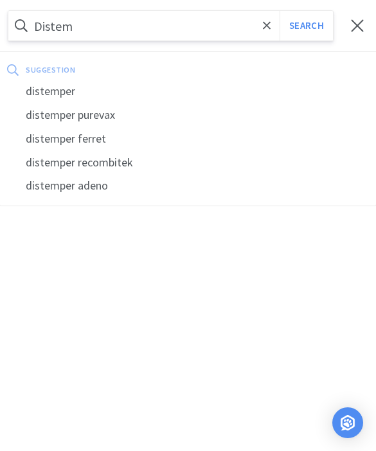
click at [78, 98] on div "distemper" at bounding box center [188, 92] width 376 height 24
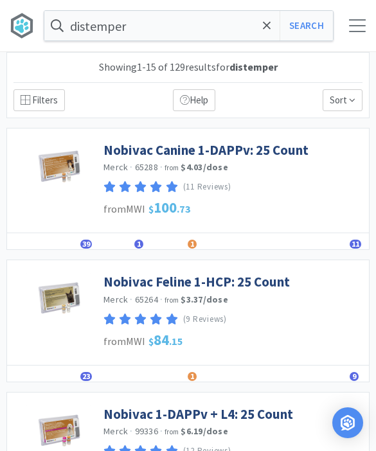
click at [267, 150] on link "Nobivac Canine 1-DAPPv: 25 Count" at bounding box center [205, 149] width 205 height 17
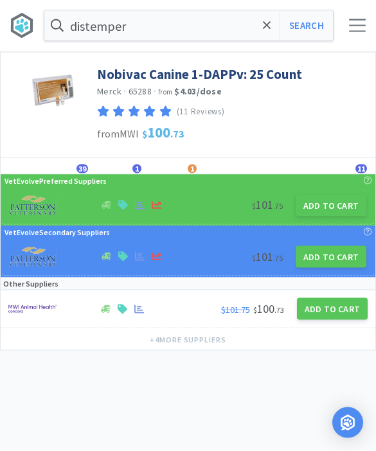
click at [328, 209] on button "Add to Cart" at bounding box center [330, 206] width 71 height 22
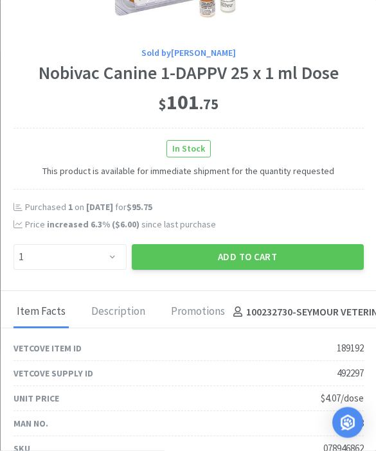
scroll to position [144, 0]
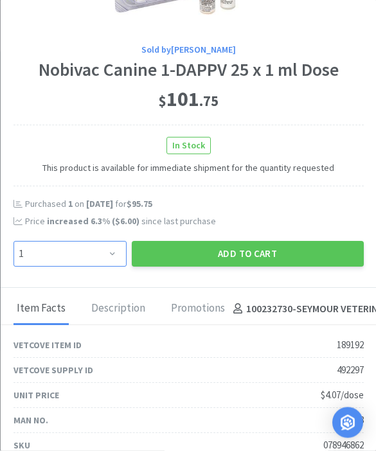
click at [108, 253] on select "Enter Quantity 1 2 3 4 5 6 7 8 9 10 11 12 13 14 15 16 17 18 19 20 Enter Quantity" at bounding box center [69, 254] width 113 height 26
click at [273, 257] on button "Add to Cart" at bounding box center [247, 254] width 232 height 26
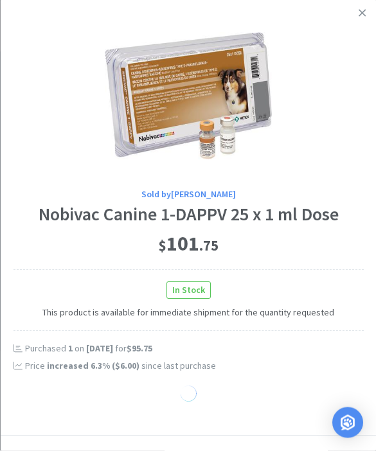
scroll to position [0, 0]
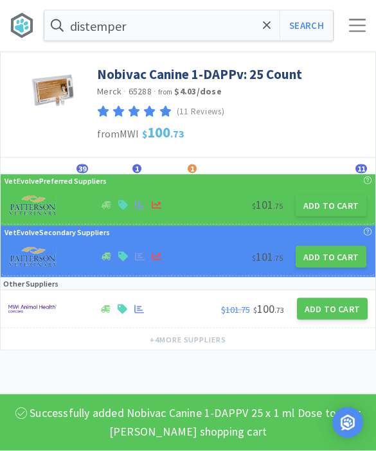
click at [359, 28] on div at bounding box center [357, 25] width 17 height 13
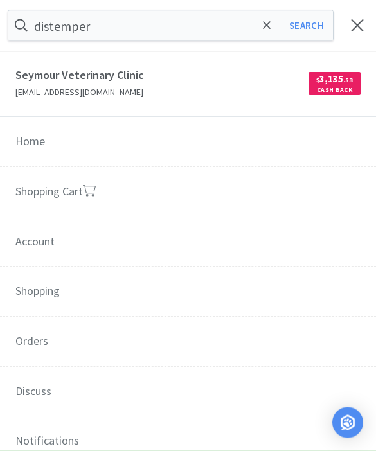
click at [182, 184] on link "Shopping Cart" at bounding box center [188, 193] width 376 height 51
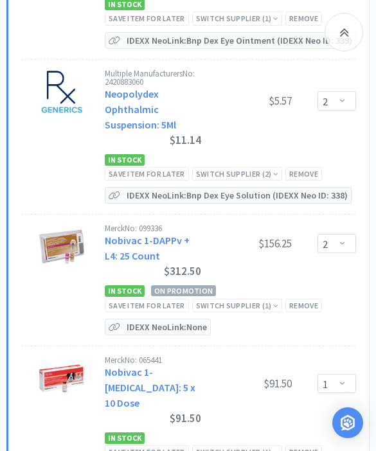
scroll to position [8570, 0]
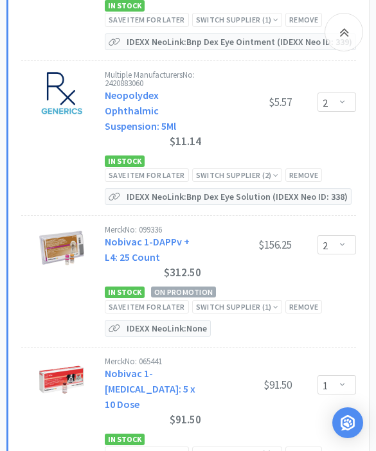
click at [305, 300] on div "Remove" at bounding box center [303, 306] width 37 height 13
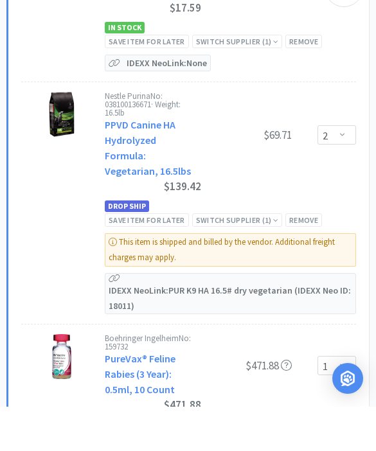
scroll to position [9712, 0]
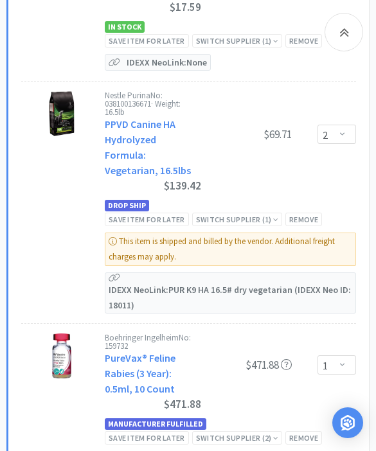
click at [170, 431] on div "Save item for later" at bounding box center [147, 437] width 84 height 13
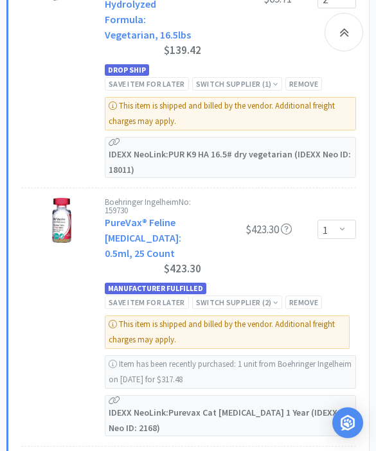
scroll to position [9841, 0]
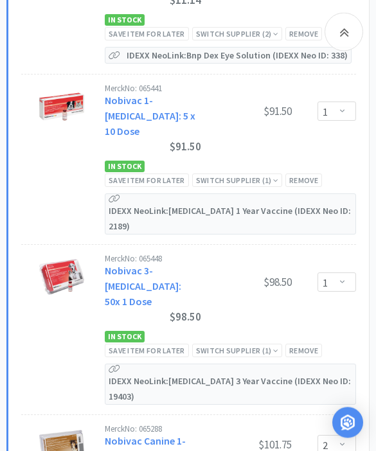
click at [339, 32] on icon at bounding box center [344, 31] width 10 height 15
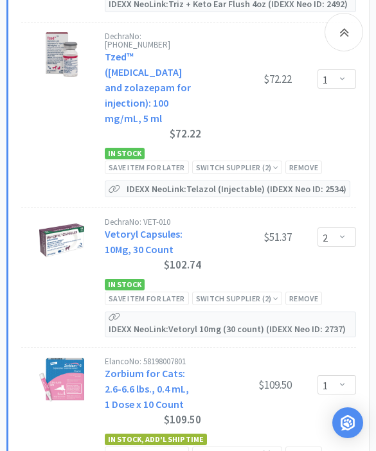
scroll to position [11994, 0]
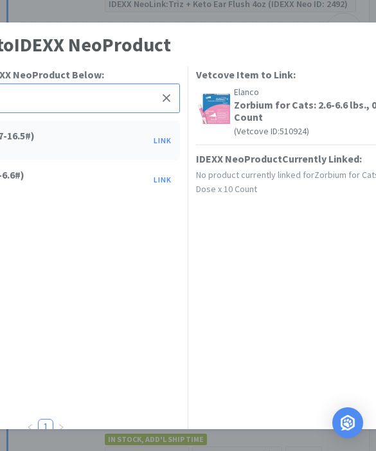
scroll to position [11993, 0]
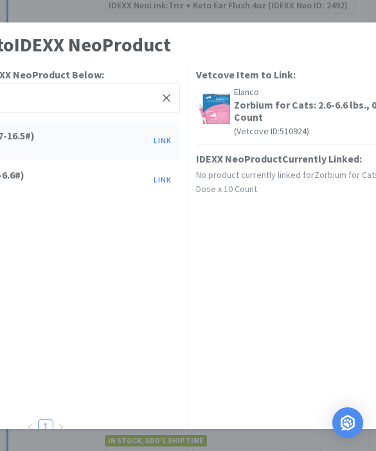
click at [160, 182] on button "Link" at bounding box center [162, 180] width 31 height 18
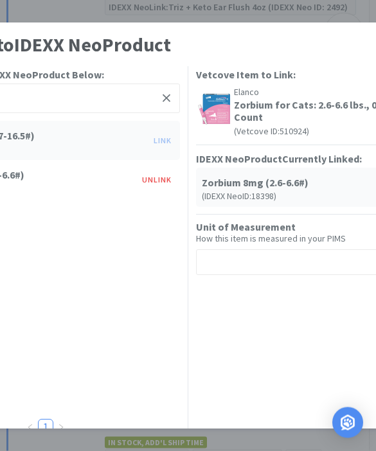
scroll to position [11991, 0]
click at [341, 41] on div "Link Item to IDEXX Neo Product FAQ" at bounding box center [188, 44] width 552 height 31
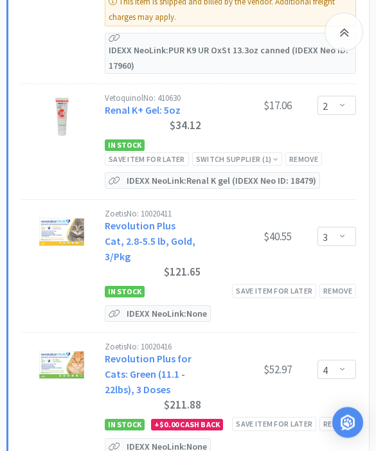
click at [191, 439] on p "IDEXX Neo Link: None" at bounding box center [166, 446] width 87 height 15
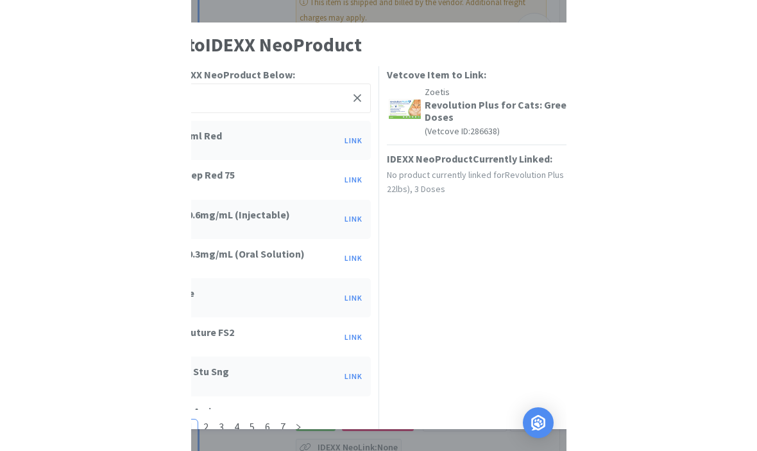
scroll to position [9025, 0]
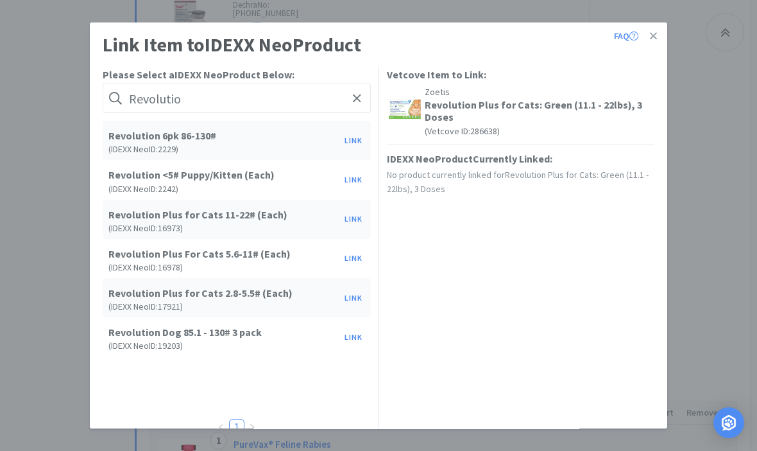
click at [352, 225] on button "Link" at bounding box center [353, 219] width 31 height 18
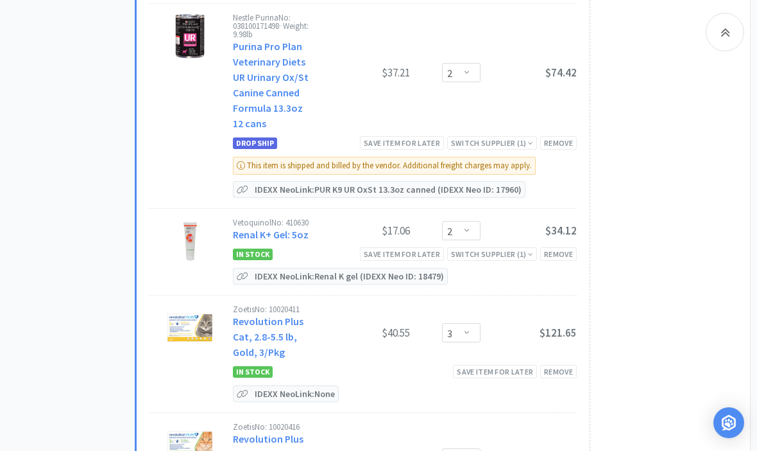
scroll to position [7857, 0]
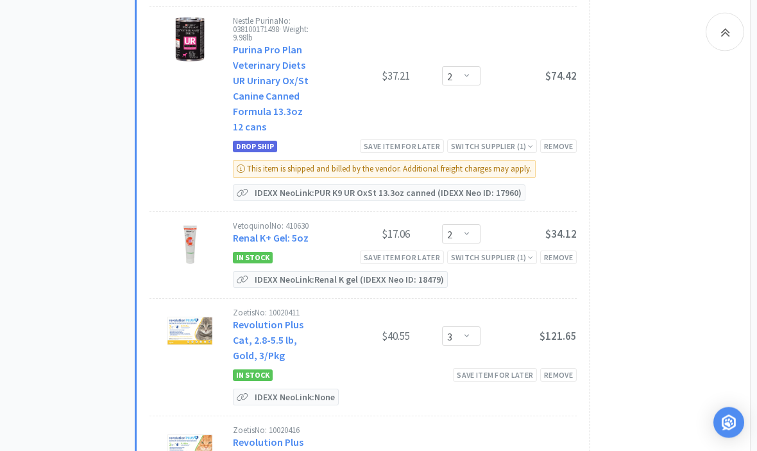
click at [326, 390] on p "IDEXX Neo Link: None" at bounding box center [295, 397] width 87 height 15
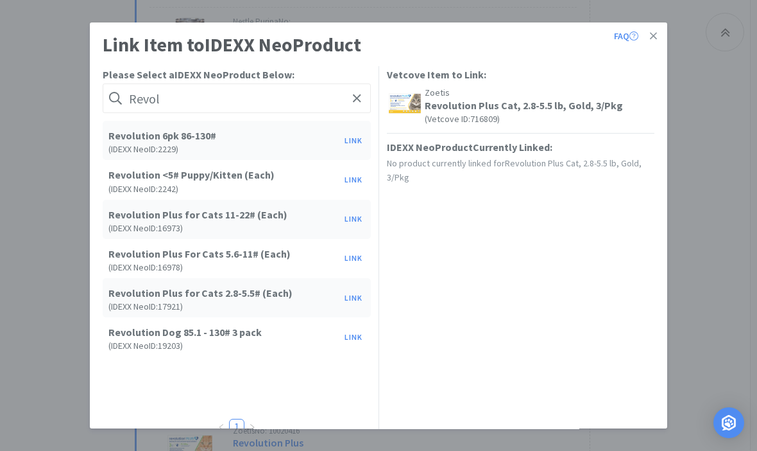
click at [358, 293] on button "Link" at bounding box center [353, 298] width 31 height 18
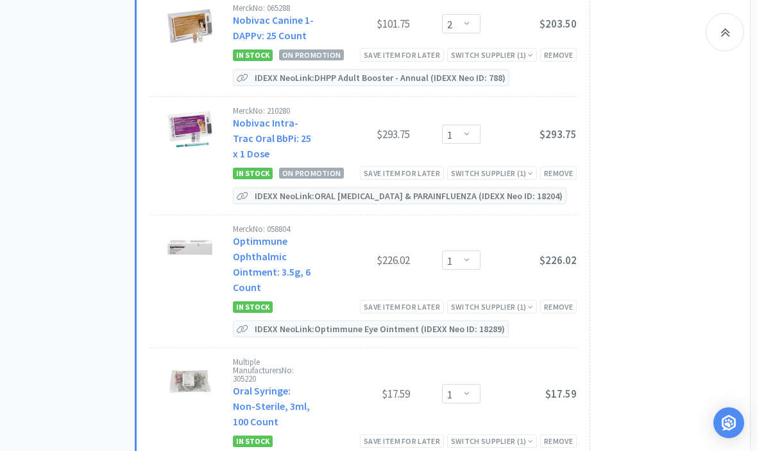
scroll to position [6817, 0]
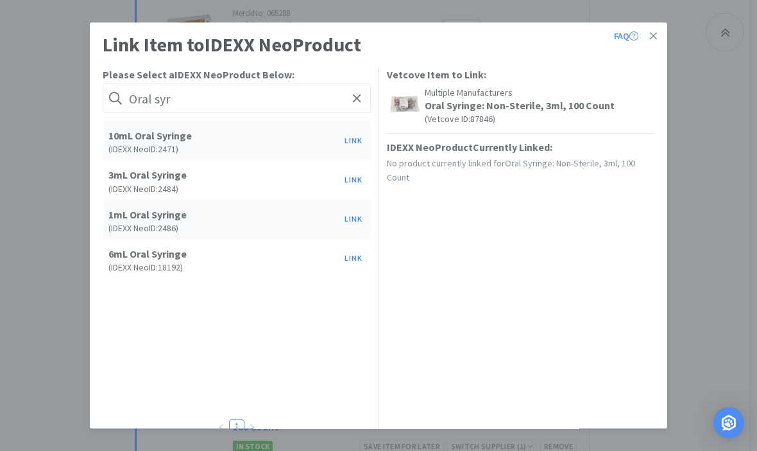
click at [361, 177] on button "Link" at bounding box center [353, 180] width 31 height 18
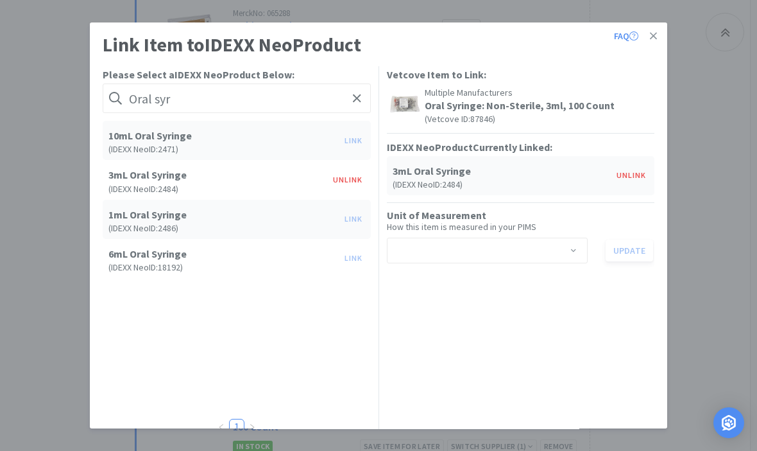
click at [655, 39] on icon at bounding box center [653, 36] width 7 height 12
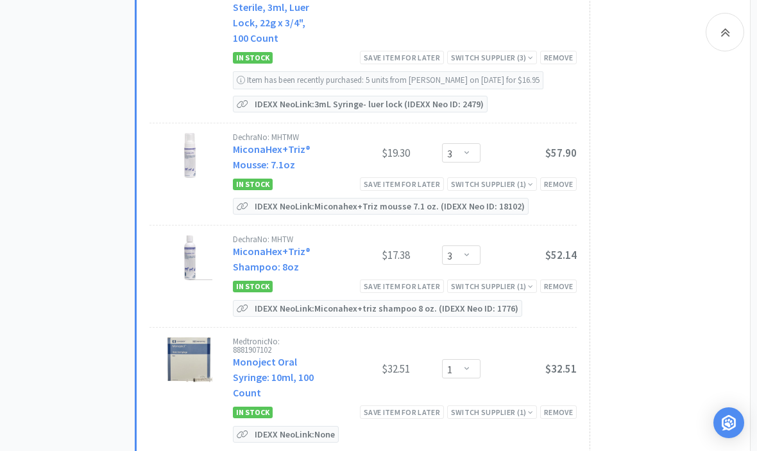
scroll to position [5357, 0]
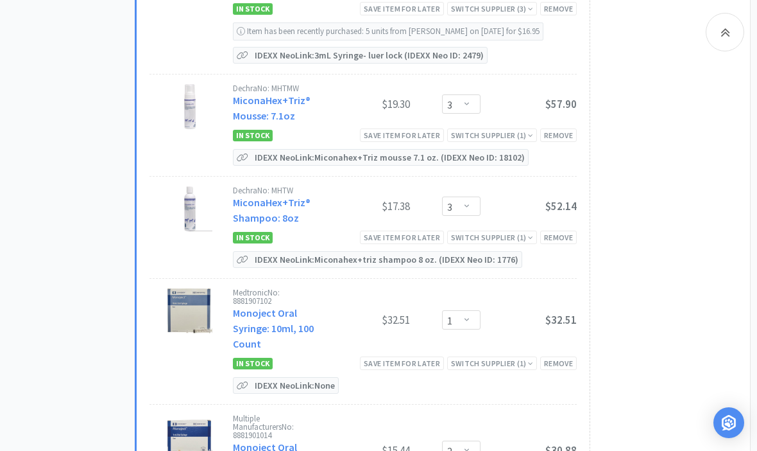
click at [308, 377] on p "IDEXX Neo Link: None" at bounding box center [295, 384] width 87 height 15
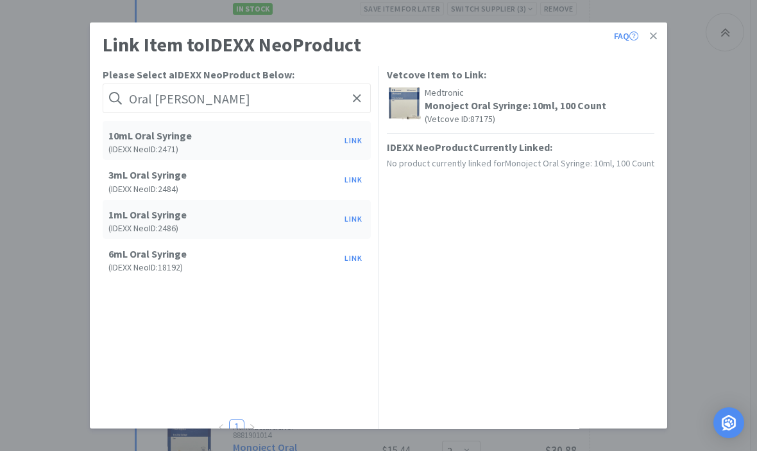
click at [361, 148] on button "Link" at bounding box center [353, 141] width 31 height 18
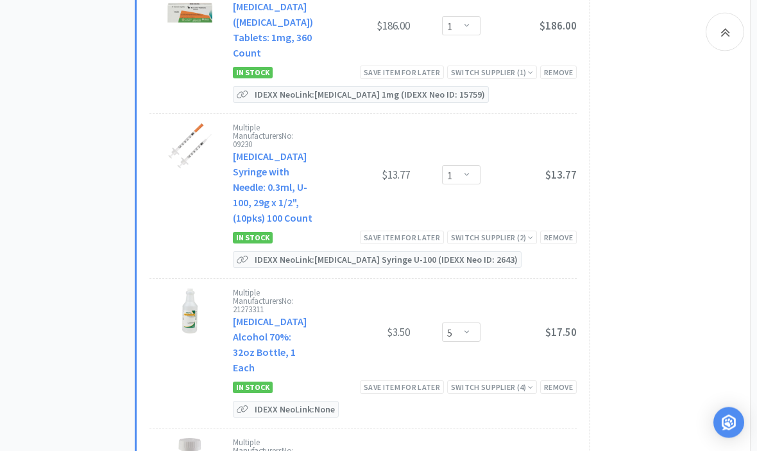
scroll to position [4649, 0]
click at [315, 401] on p "IDEXX Neo Link: None" at bounding box center [295, 408] width 87 height 15
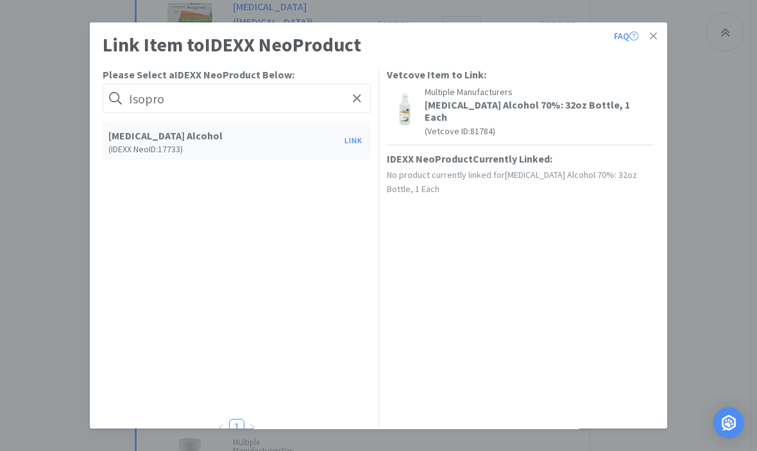
click at [348, 150] on button "Link" at bounding box center [353, 141] width 31 height 18
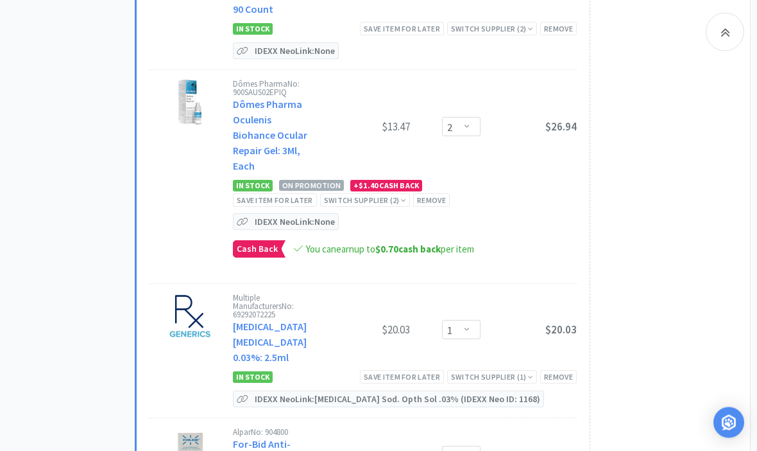
scroll to position [3958, 0]
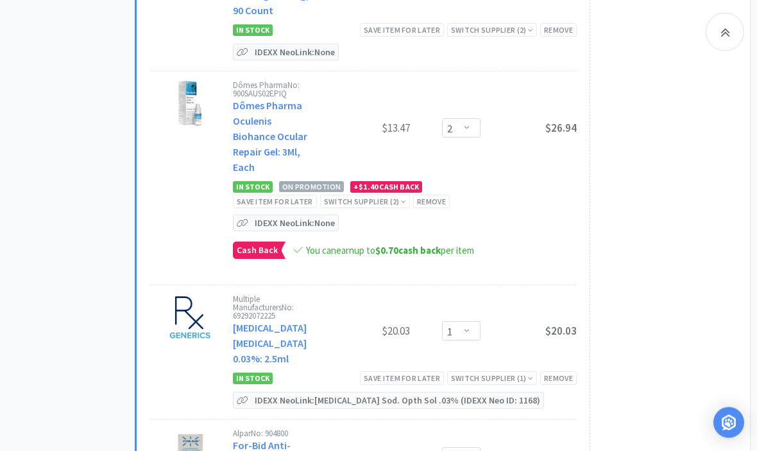
click at [315, 216] on p "IDEXX Neo Link: None" at bounding box center [295, 223] width 87 height 15
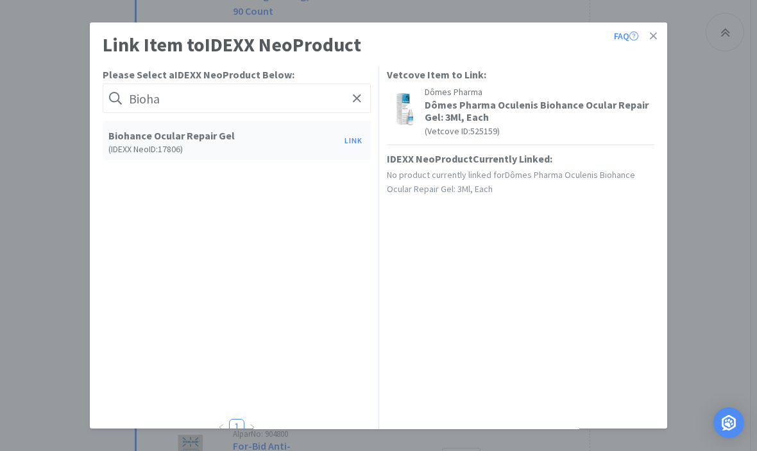
click at [357, 137] on button "Link" at bounding box center [353, 141] width 31 height 18
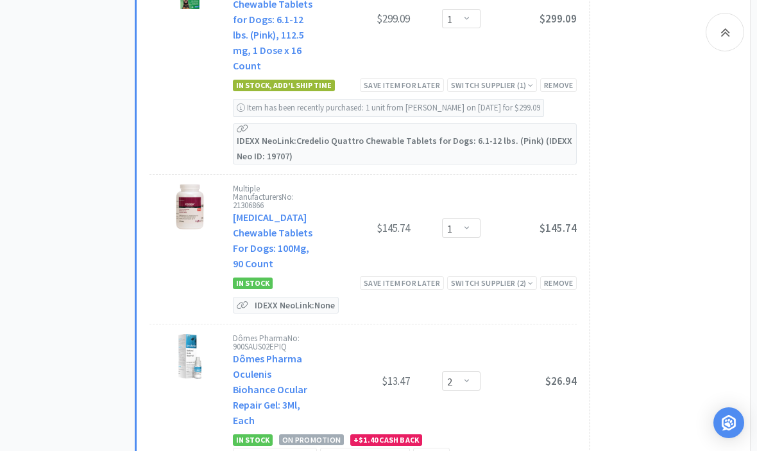
scroll to position [3696, 0]
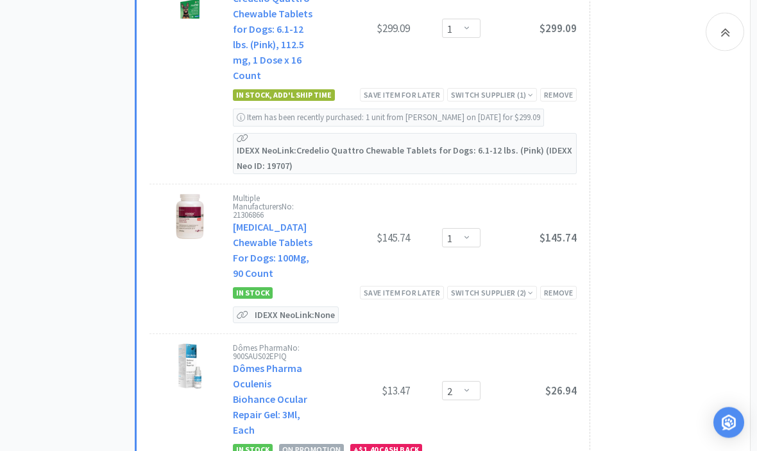
click at [302, 307] on p "IDEXX Neo Link: None" at bounding box center [295, 314] width 87 height 15
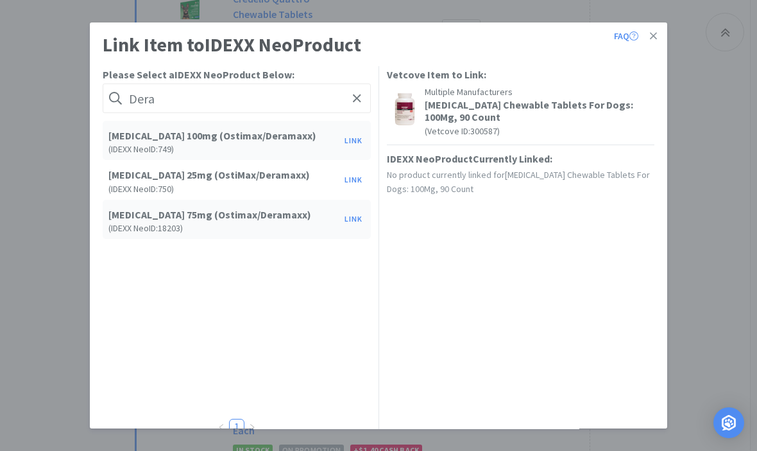
click at [354, 141] on button "Link" at bounding box center [353, 141] width 31 height 18
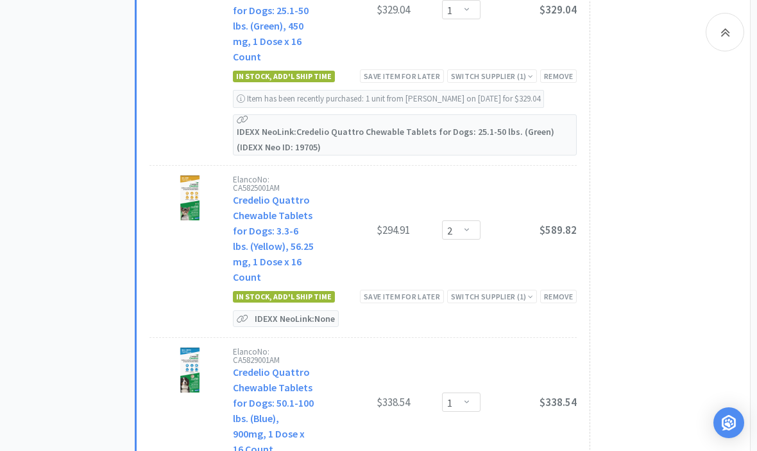
scroll to position [3102, 0]
click at [297, 311] on p "IDEXX Neo Link: None" at bounding box center [295, 318] width 87 height 15
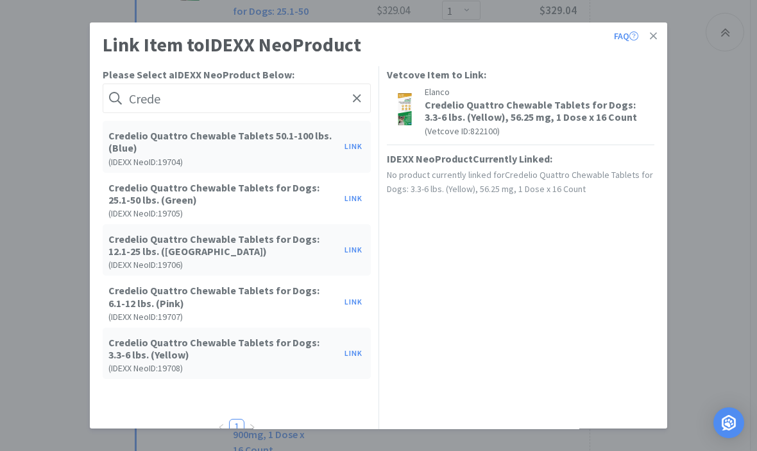
click at [347, 353] on button "Link" at bounding box center [353, 353] width 31 height 18
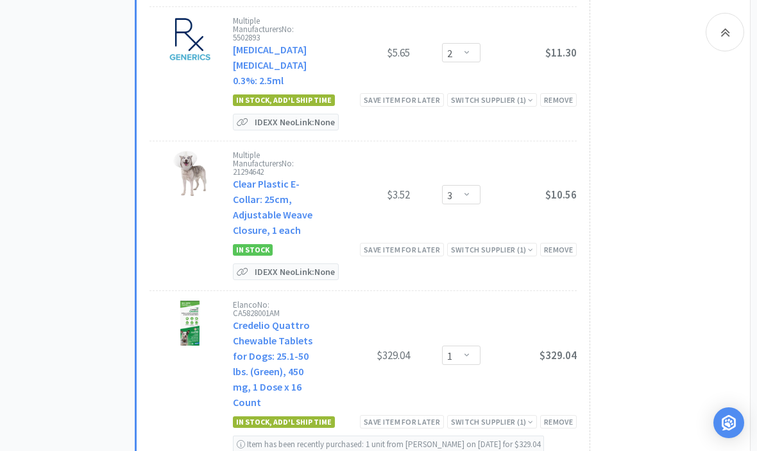
scroll to position [2756, 0]
click at [314, 240] on div "Multiple Manufacturers No: 21294642 Clear Plastic E-Collar: 25cm, Adjustable We…" at bounding box center [364, 216] width 428 height 149
click at [312, 264] on p "IDEXX Neo Link: None" at bounding box center [295, 271] width 87 height 15
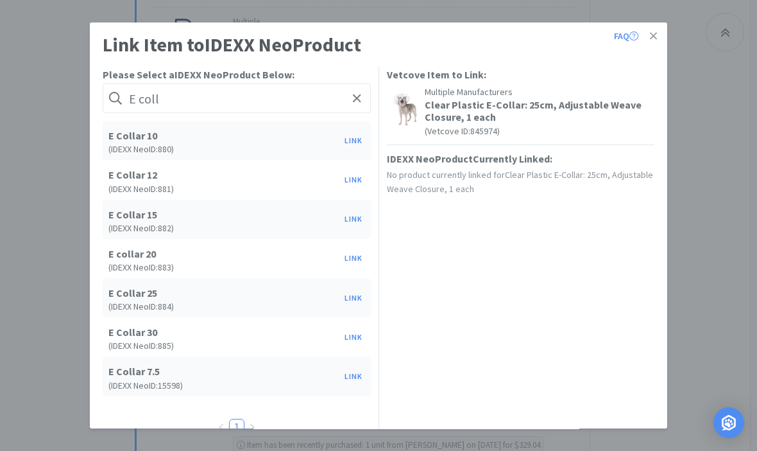
click at [358, 294] on button "Link" at bounding box center [353, 298] width 31 height 18
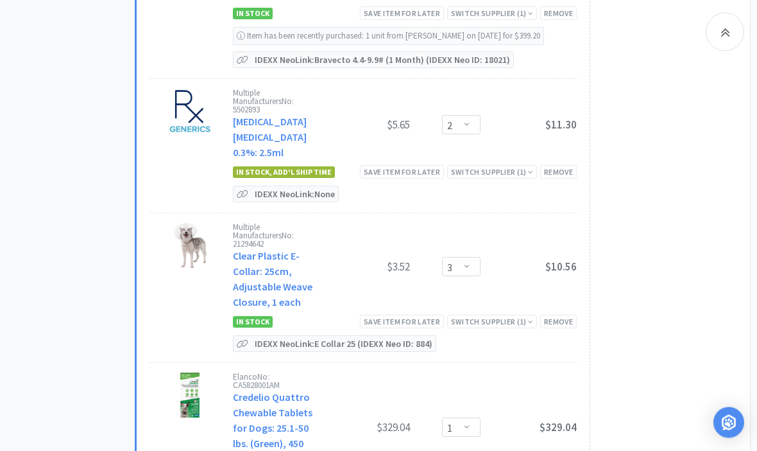
scroll to position [2677, 0]
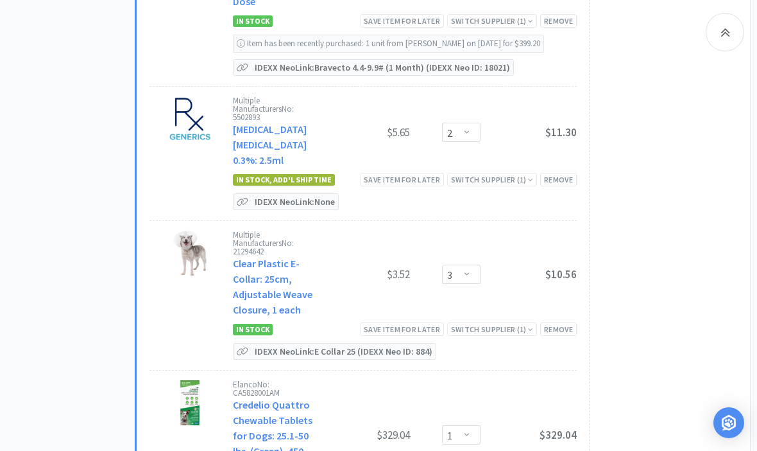
click at [325, 194] on p "IDEXX Neo Link: None" at bounding box center [295, 201] width 87 height 15
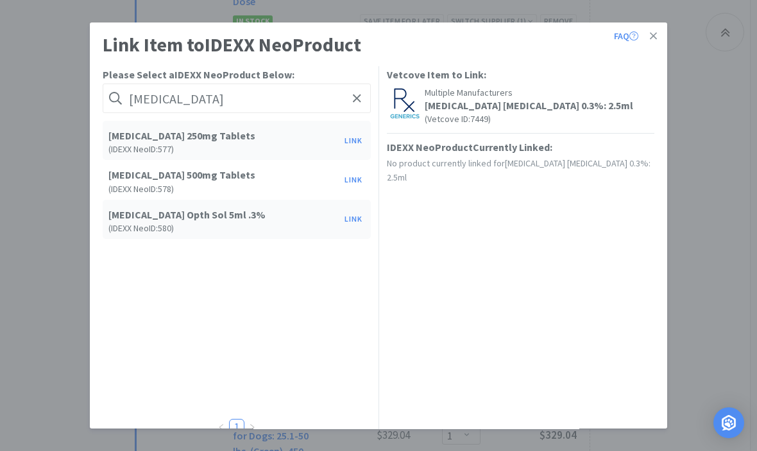
click at [351, 225] on button "Link" at bounding box center [353, 219] width 31 height 18
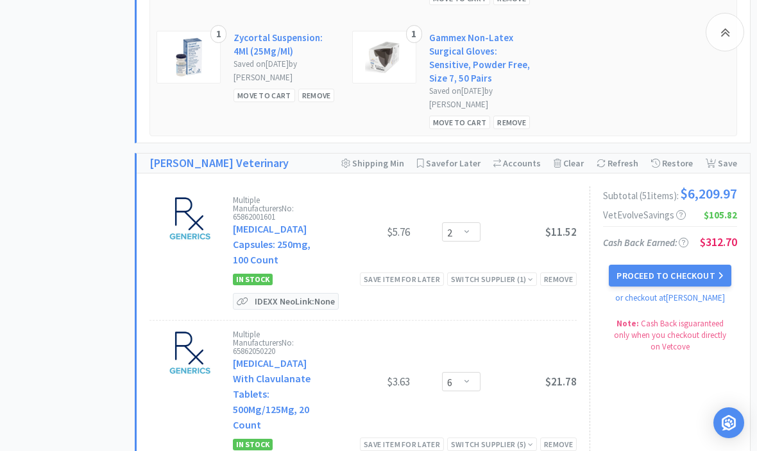
scroll to position [1675, 0]
click at [327, 293] on p "IDEXX Neo Link: None" at bounding box center [295, 300] width 87 height 15
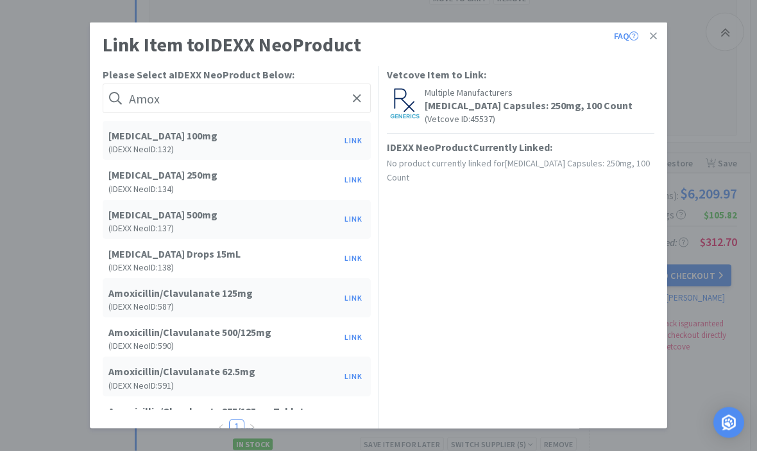
click at [347, 181] on button "Link" at bounding box center [353, 180] width 31 height 18
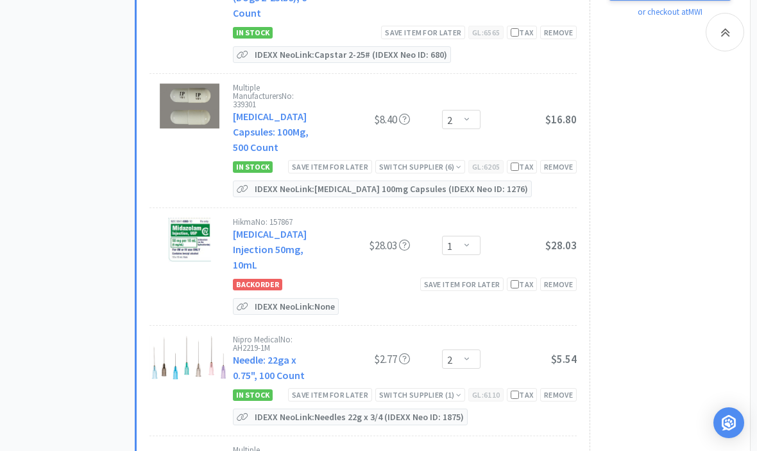
scroll to position [802, 0]
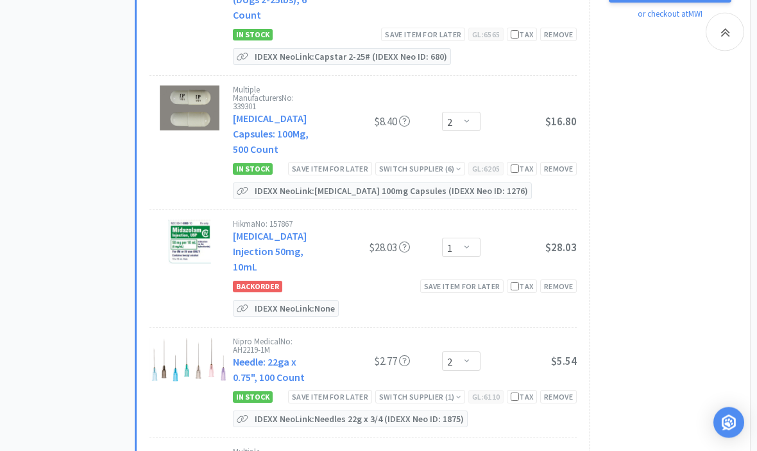
click at [325, 301] on p "IDEXX Neo Link: None" at bounding box center [295, 308] width 87 height 15
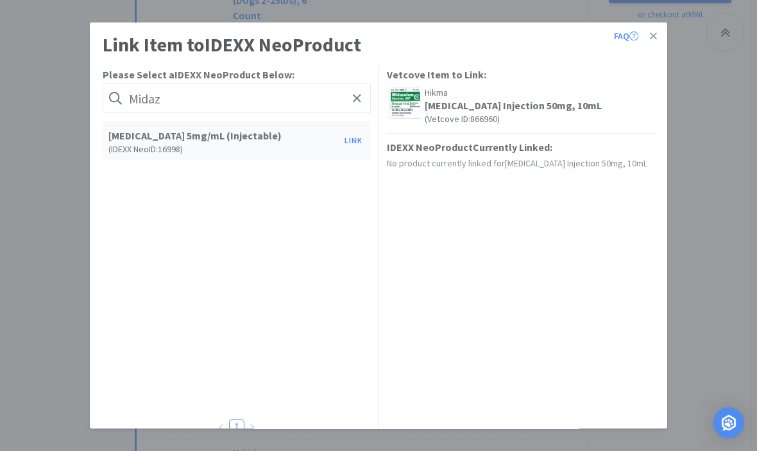
click at [363, 150] on button "Link" at bounding box center [353, 141] width 31 height 18
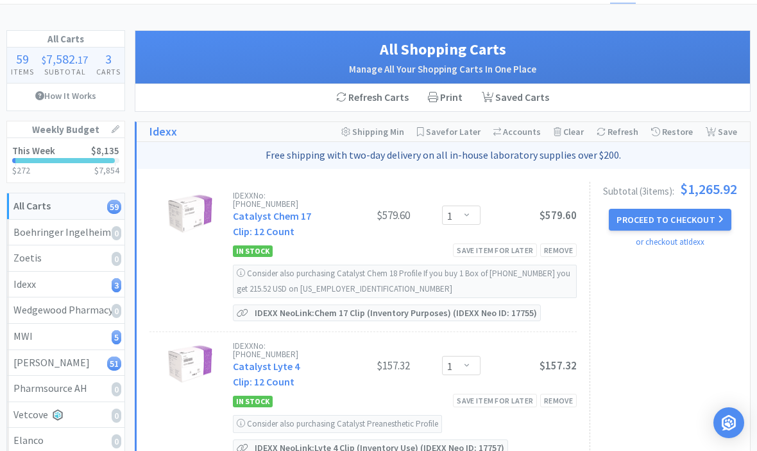
scroll to position [0, 0]
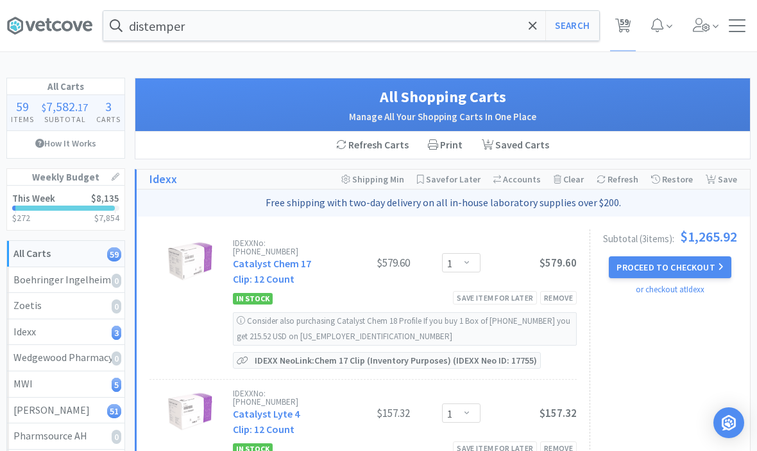
click at [537, 33] on span at bounding box center [533, 25] width 15 height 27
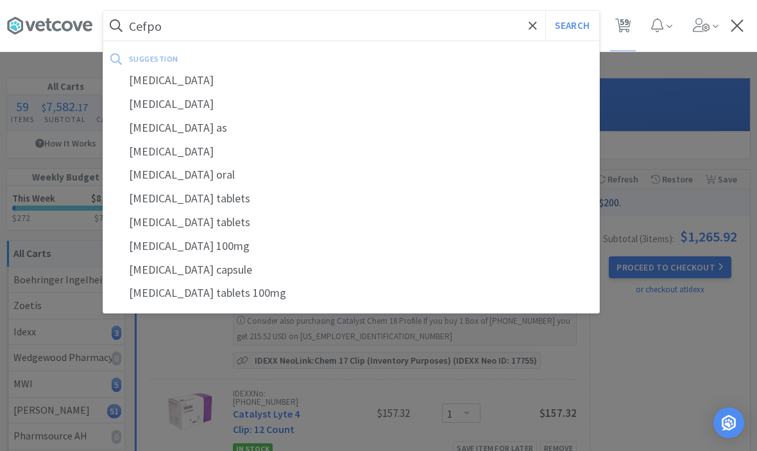
click at [223, 86] on div "[MEDICAL_DATA]" at bounding box center [351, 81] width 496 height 24
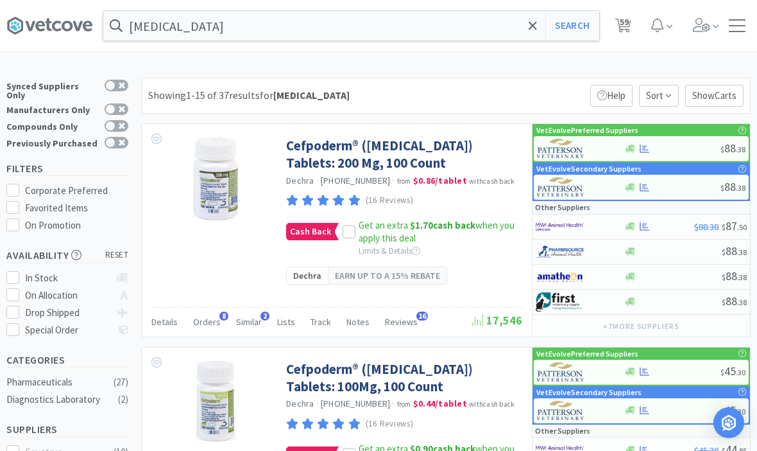
click at [348, 227] on icon at bounding box center [349, 231] width 9 height 9
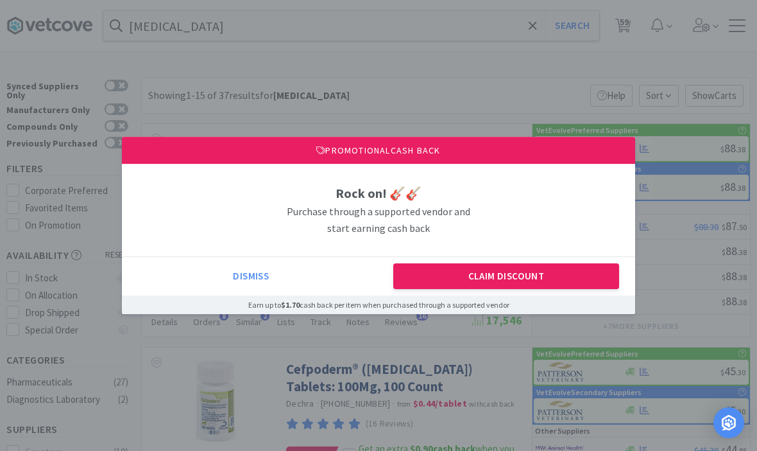
click at [499, 278] on button "Claim Discount" at bounding box center [506, 276] width 227 height 26
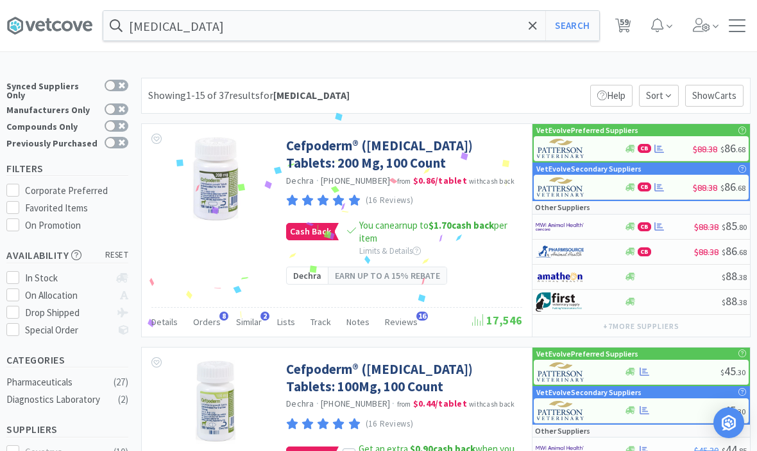
click at [410, 151] on link "Cefpoderm® ([MEDICAL_DATA]) Tablets: 200 Mg, 100 Count" at bounding box center [402, 154] width 233 height 35
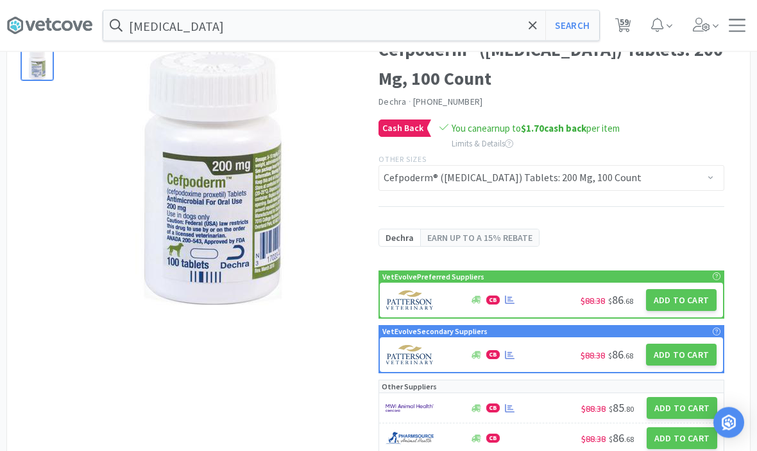
scroll to position [78, 0]
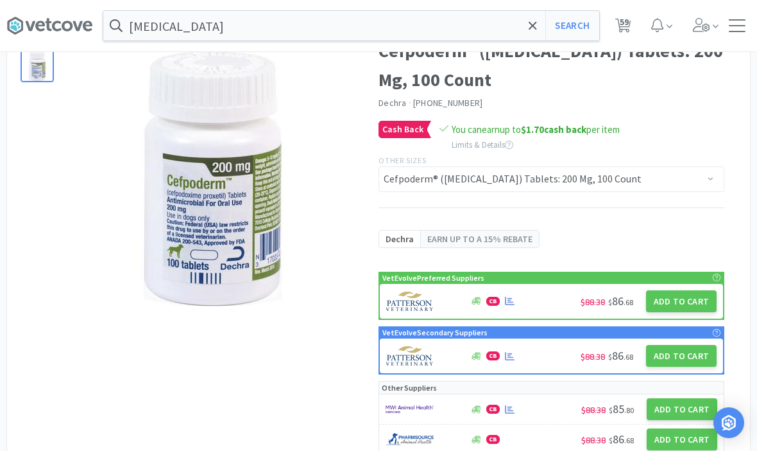
click at [679, 309] on button "Add to Cart" at bounding box center [681, 301] width 71 height 22
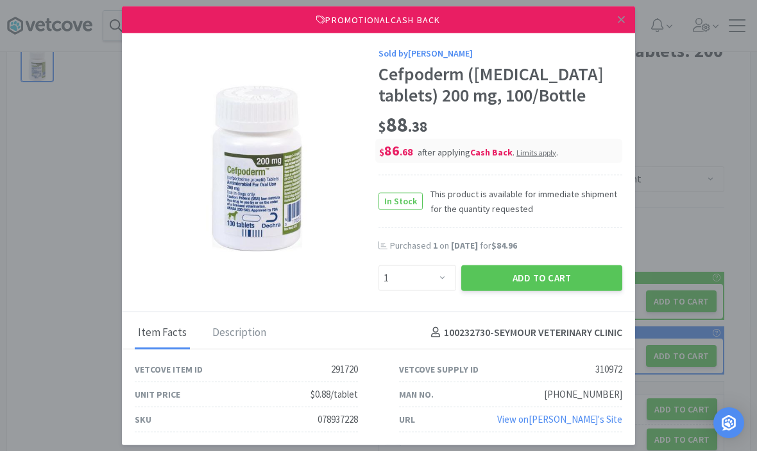
click at [544, 290] on button "Add to Cart" at bounding box center [542, 277] width 161 height 26
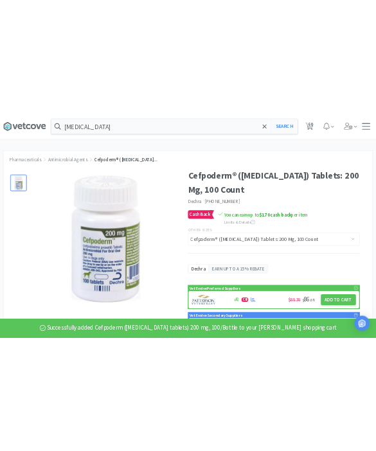
scroll to position [0, 0]
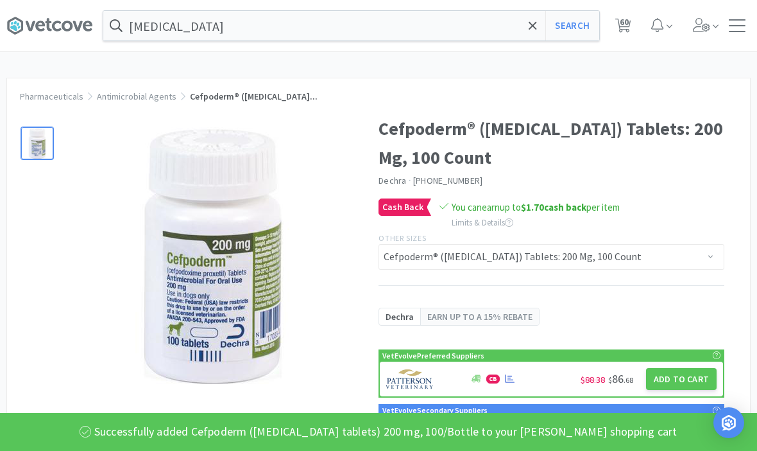
click at [535, 37] on span at bounding box center [533, 25] width 15 height 27
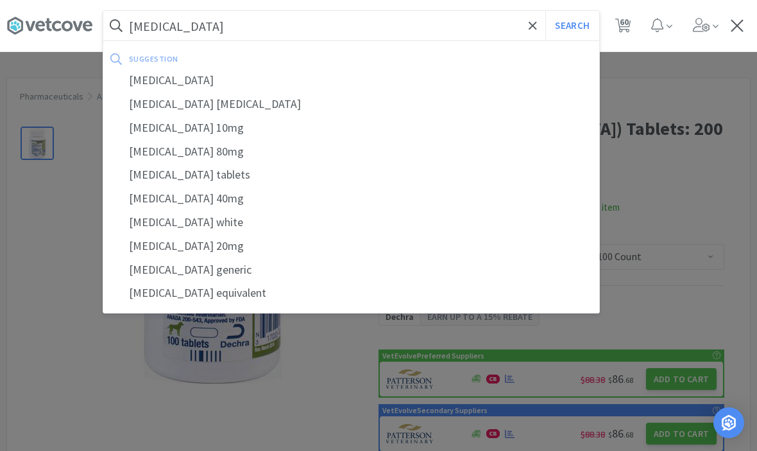
click at [572, 26] on button "Search" at bounding box center [572, 26] width 53 height 30
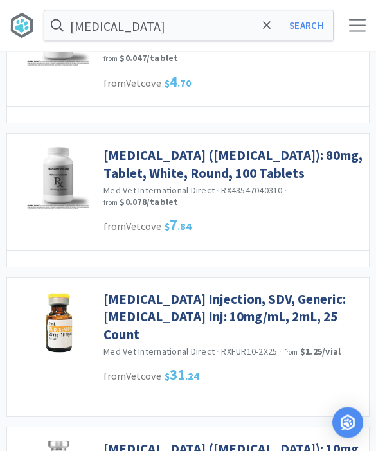
scroll to position [1349, 0]
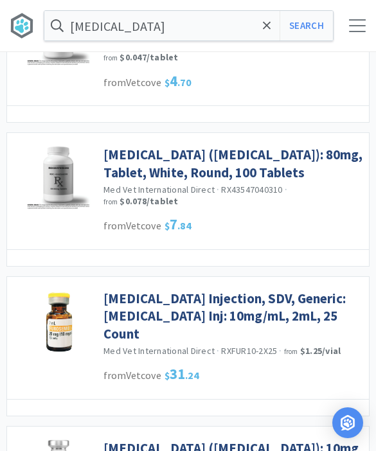
click at [269, 24] on icon at bounding box center [267, 25] width 8 height 8
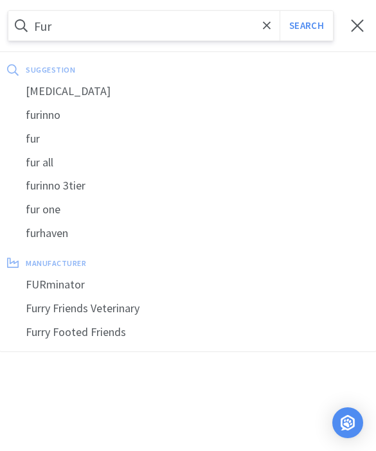
click at [82, 93] on div "[MEDICAL_DATA]" at bounding box center [188, 92] width 376 height 24
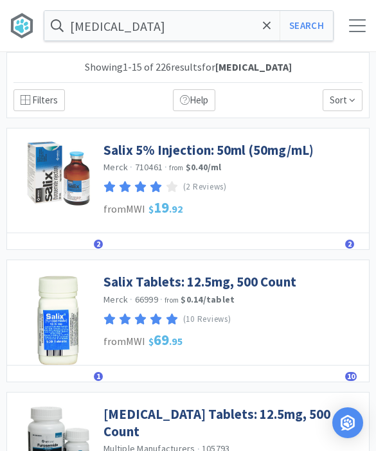
click at [202, 37] on input "[MEDICAL_DATA]" at bounding box center [188, 26] width 288 height 30
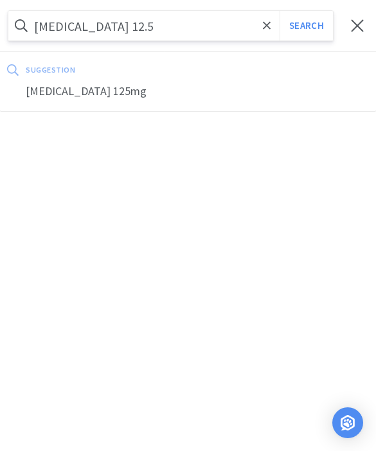
click at [306, 26] on button "Search" at bounding box center [305, 26] width 53 height 30
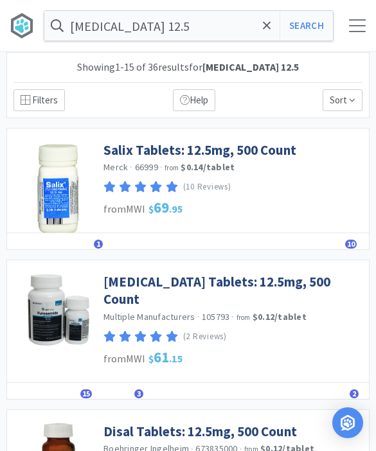
click at [307, 281] on link "[MEDICAL_DATA] Tablets: 12.5mg, 500 Count" at bounding box center [232, 290] width 259 height 35
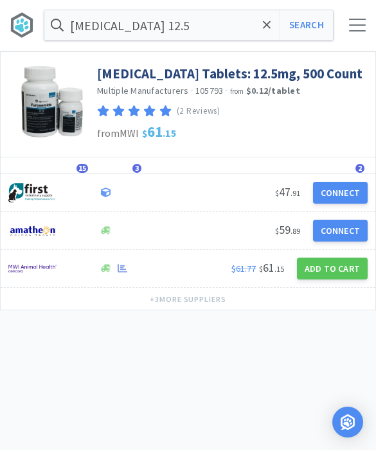
click at [325, 270] on button "Add to Cart" at bounding box center [332, 269] width 71 height 22
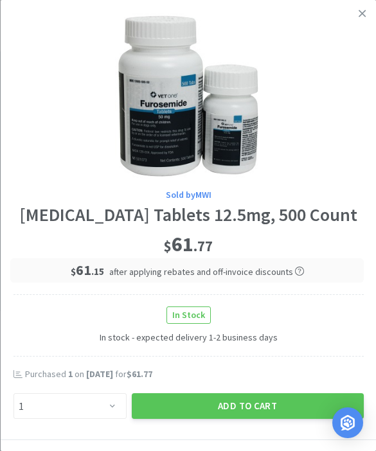
click at [253, 400] on button "Add to Cart" at bounding box center [247, 406] width 232 height 26
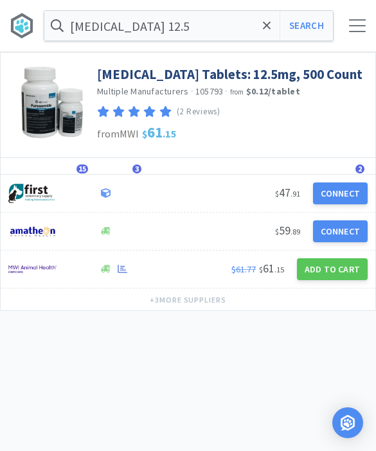
click at [271, 28] on span at bounding box center [266, 25] width 15 height 27
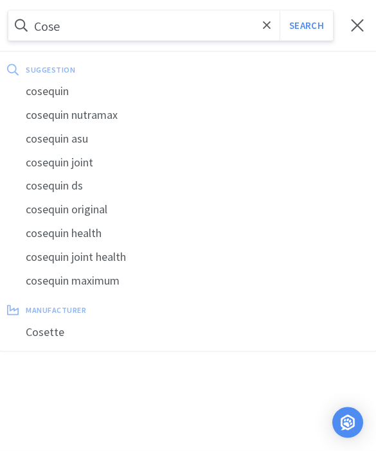
click at [78, 88] on div "cosequin" at bounding box center [188, 92] width 376 height 24
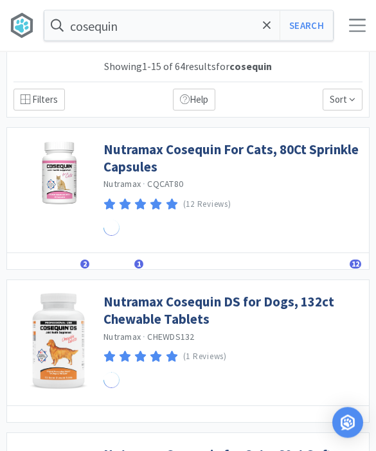
scroll to position [1, 0]
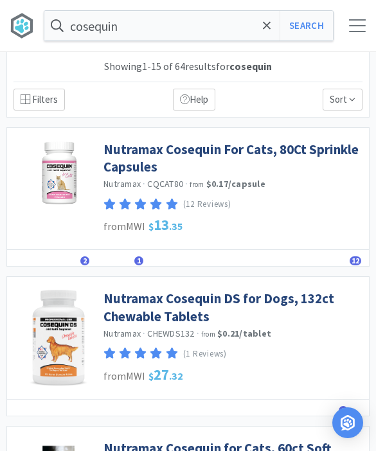
click at [320, 150] on link "Nutramax Cosequin For Cats, 80Ct Sprinkle Capsules" at bounding box center [232, 158] width 259 height 35
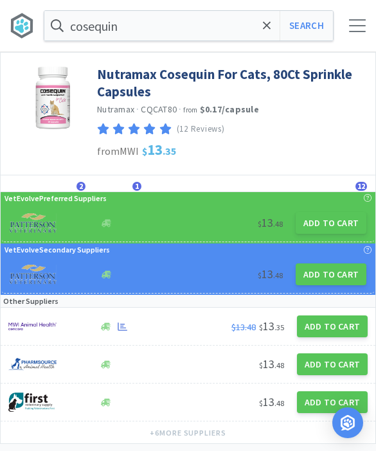
click at [338, 221] on button "Add to Cart" at bounding box center [330, 223] width 71 height 22
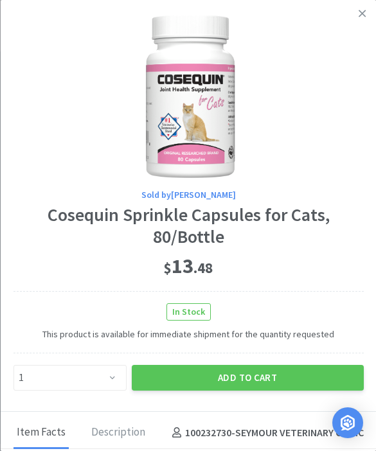
click at [266, 373] on button "Add to Cart" at bounding box center [247, 378] width 232 height 26
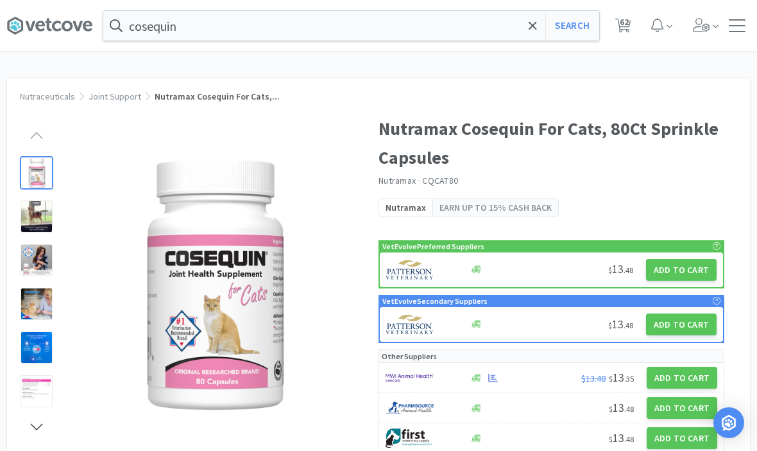
click at [625, 30] on span "62" at bounding box center [624, 21] width 9 height 51
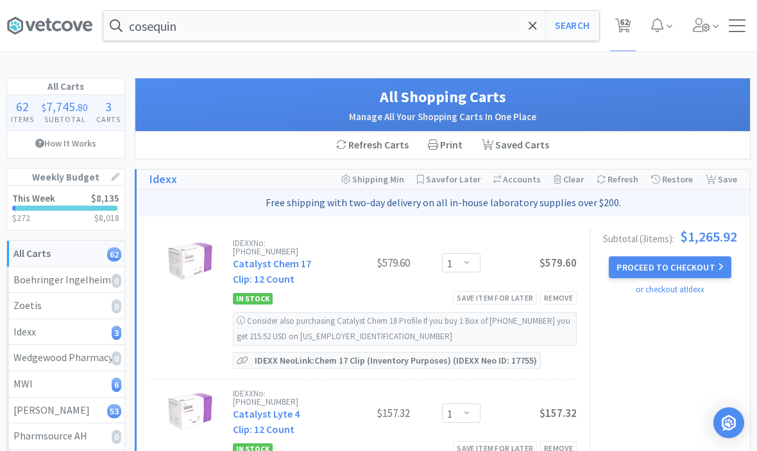
click at [693, 263] on button "Proceed to Checkout" at bounding box center [670, 267] width 122 height 22
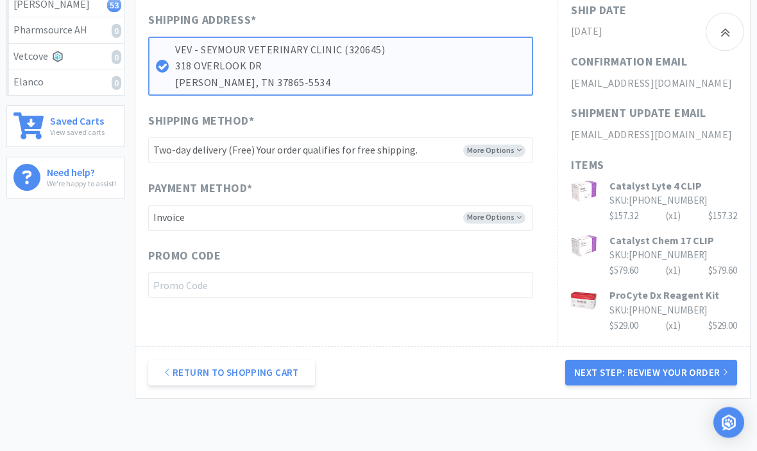
scroll to position [417, 0]
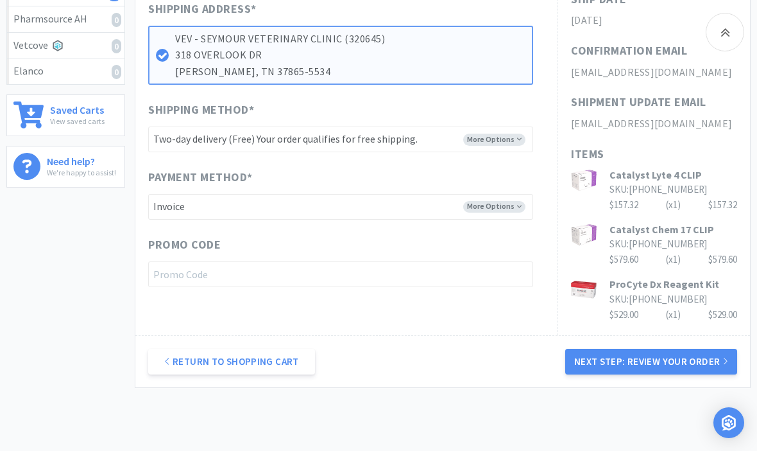
click at [645, 349] on button "Next Step: Review Your Order" at bounding box center [652, 362] width 172 height 26
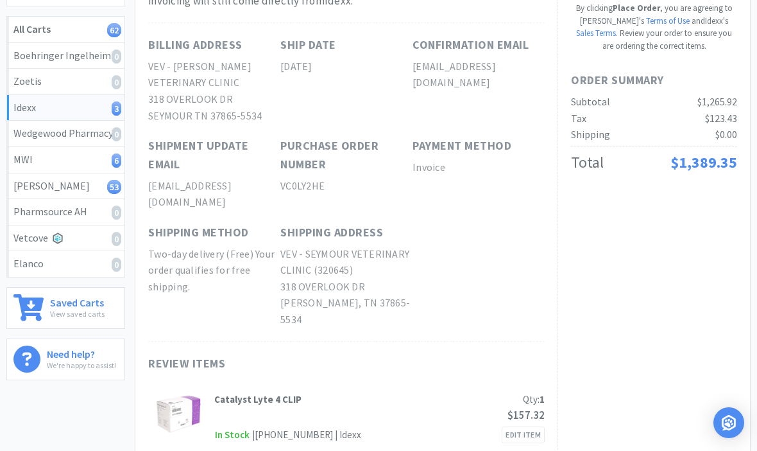
scroll to position [0, 0]
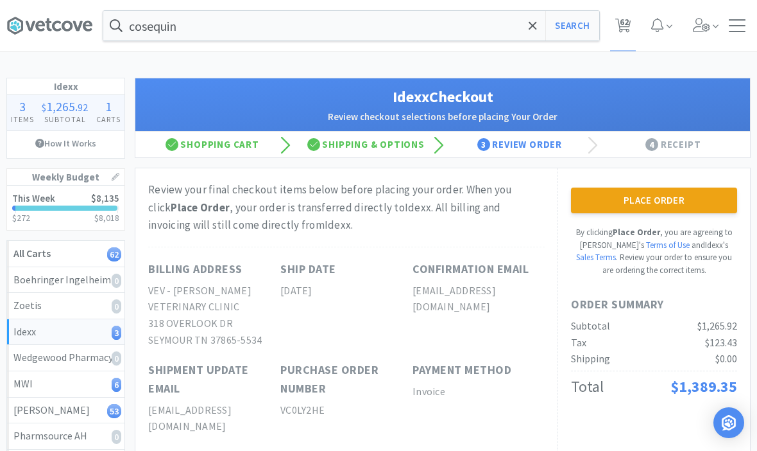
click at [660, 196] on button "Place Order" at bounding box center [654, 200] width 166 height 26
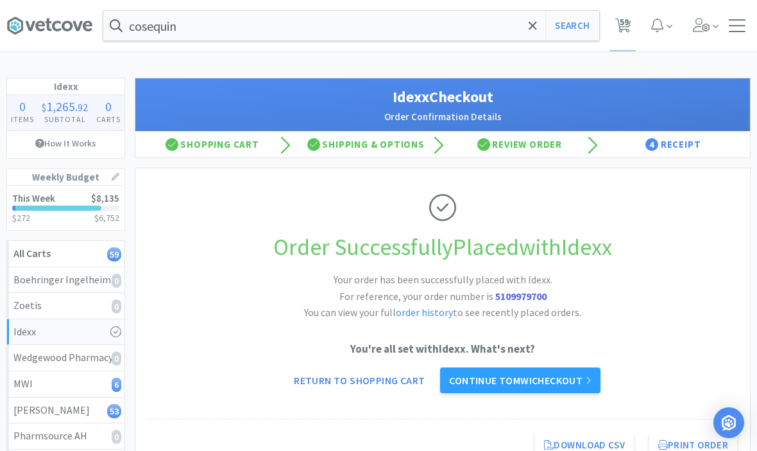
click at [564, 373] on link "Continue to MWI checkout" at bounding box center [520, 380] width 160 height 26
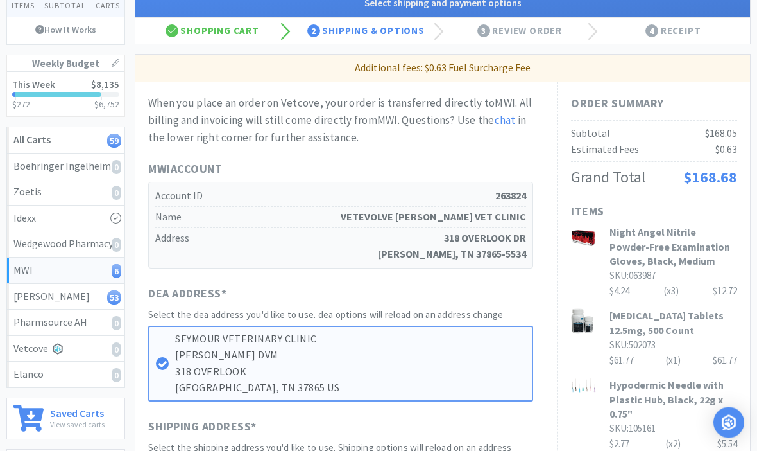
scroll to position [119, 0]
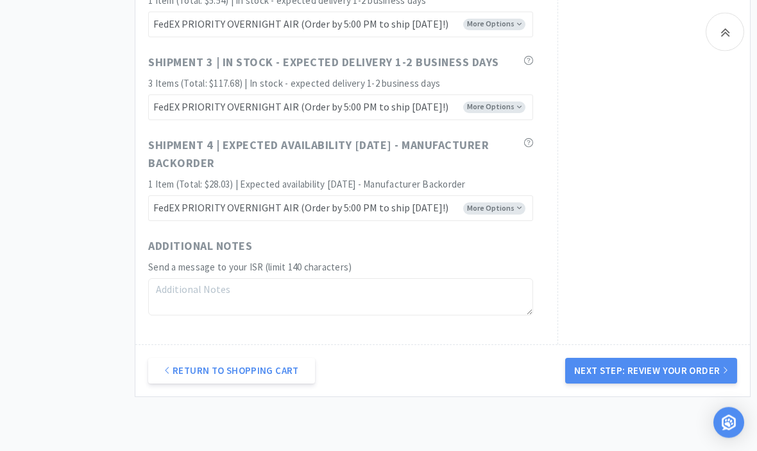
click at [675, 360] on button "Next Step: Review Your Order" at bounding box center [652, 371] width 172 height 26
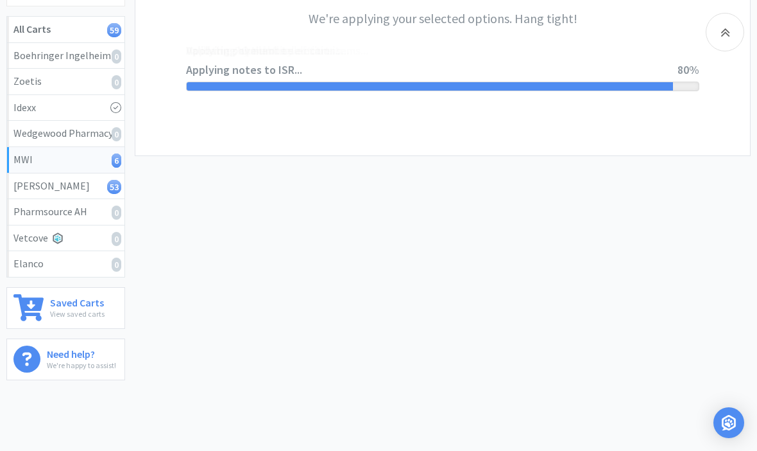
scroll to position [0, 0]
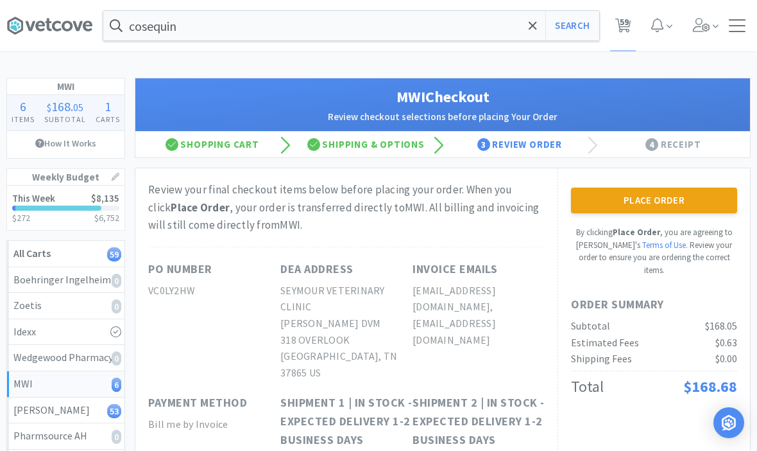
click at [680, 200] on button "Place Order" at bounding box center [654, 200] width 166 height 26
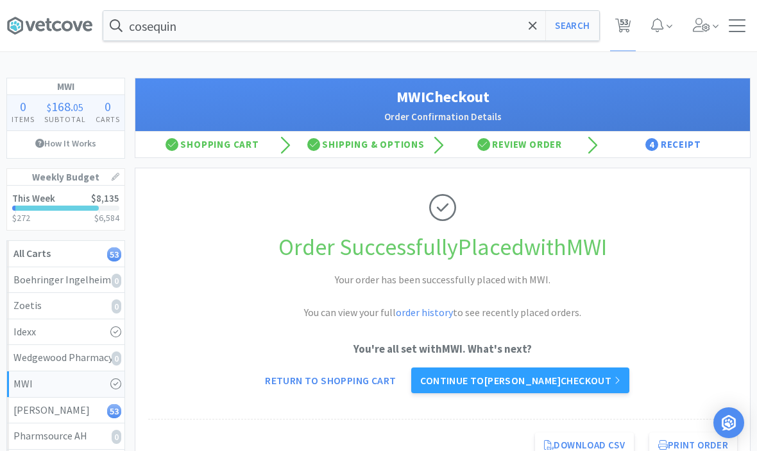
click at [567, 376] on link "Continue to [PERSON_NAME] checkout" at bounding box center [520, 380] width 218 height 26
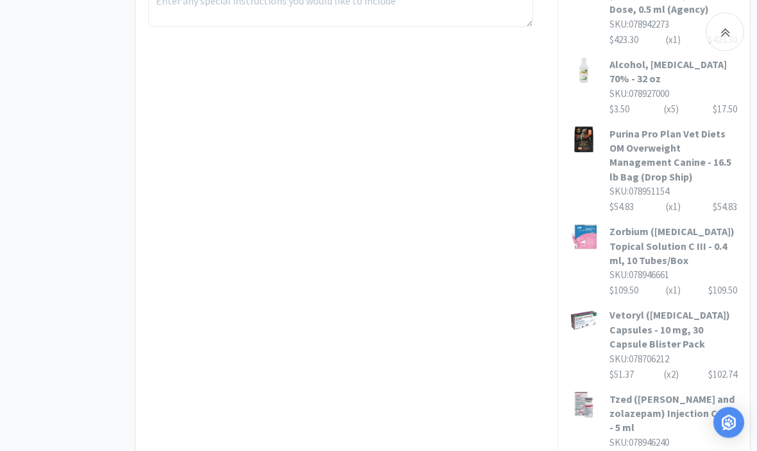
scroll to position [982, 0]
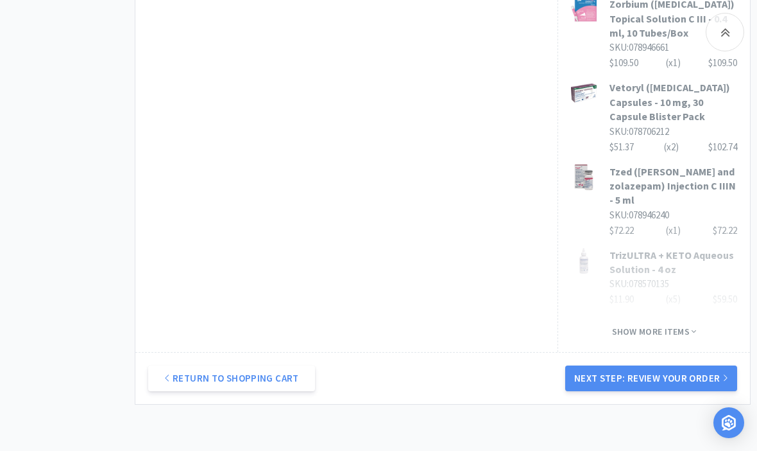
click at [709, 365] on button "Next Step: Review Your Order" at bounding box center [652, 378] width 172 height 26
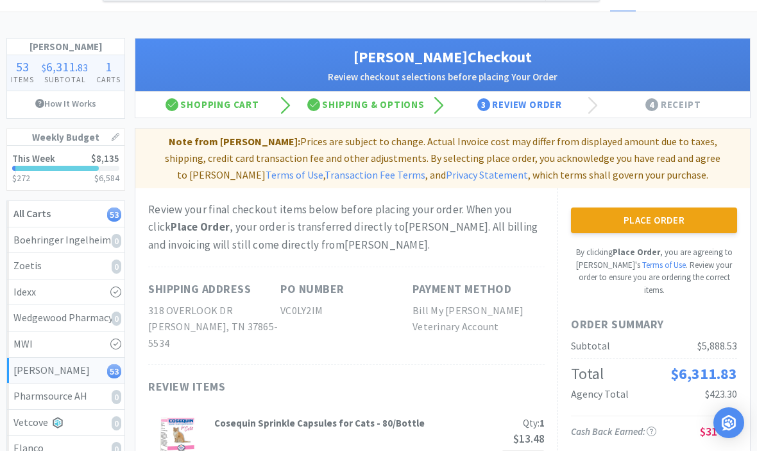
scroll to position [44, 0]
